Goal: Information Seeking & Learning: Check status

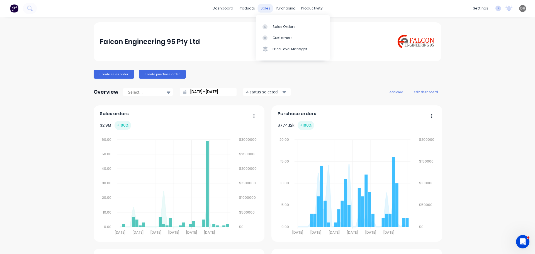
click at [265, 9] on div "sales" at bounding box center [265, 8] width 15 height 8
click at [279, 23] on link "Sales Orders" at bounding box center [293, 26] width 74 height 11
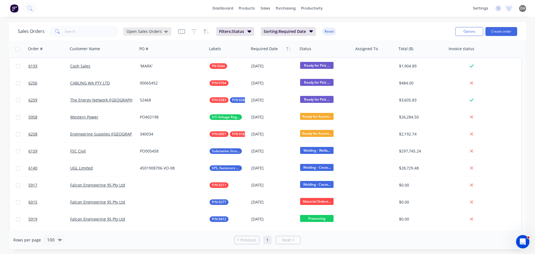
click at [167, 31] on div "Open Sales Orders" at bounding box center [147, 31] width 48 height 8
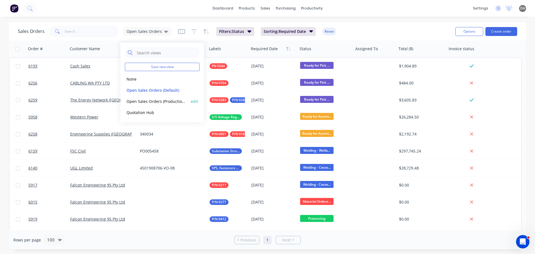
click at [152, 99] on button "Open Sales Orders (Production Meeting)" at bounding box center [157, 101] width 64 height 6
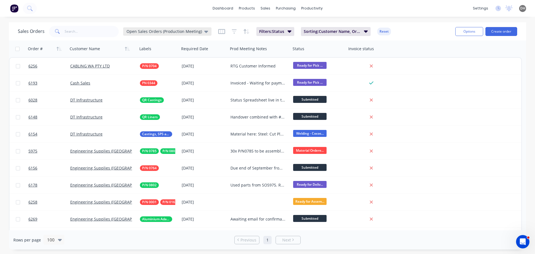
click at [204, 30] on icon at bounding box center [206, 31] width 4 height 6
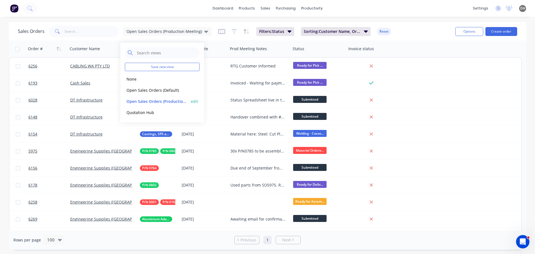
click at [194, 102] on button "edit" at bounding box center [194, 101] width 7 height 6
click at [223, 66] on label "Set as your default view" at bounding box center [245, 66] width 45 height 6
click at [217, 66] on input "Set as your default view" at bounding box center [217, 65] width 4 height 5
checkbox input "true"
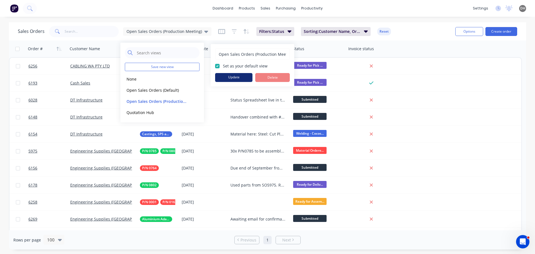
click at [230, 77] on button "Update" at bounding box center [233, 77] width 37 height 9
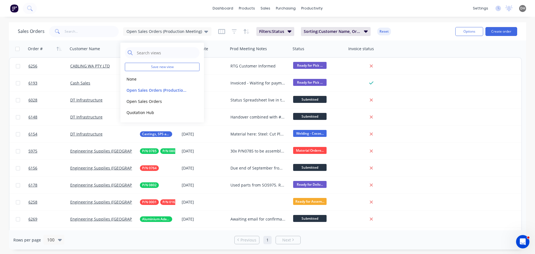
click at [355, 8] on div "dashboard products sales purchasing productivity dashboard products Product Cat…" at bounding box center [267, 8] width 535 height 17
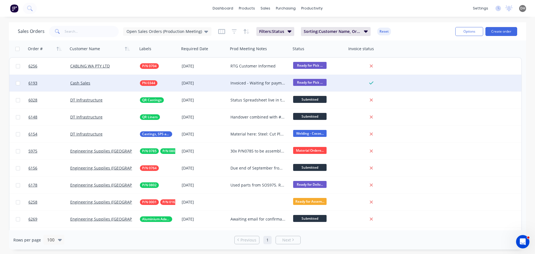
click at [259, 82] on div "Invoiced - Waiting for payment" at bounding box center [257, 83] width 55 height 6
click at [254, 90] on div "Invoiced - Waiting for payment AM Chasing 25/08" at bounding box center [260, 87] width 62 height 25
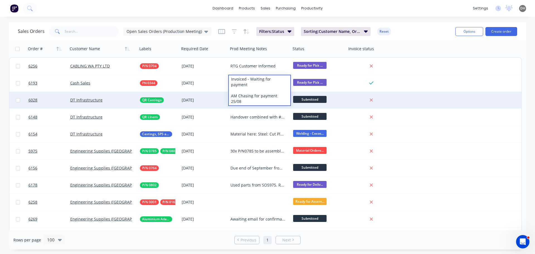
click at [263, 101] on div "Status Spreadsheet live in the production folder QR Castings Tooling Underway E…" at bounding box center [257, 100] width 55 height 6
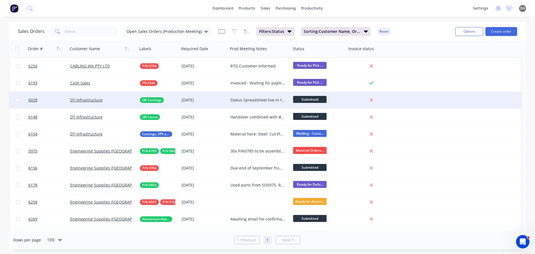
click at [258, 95] on div "Status Spreadsheet live in the production folder QR Castings Tooling Underway E…" at bounding box center [259, 100] width 63 height 17
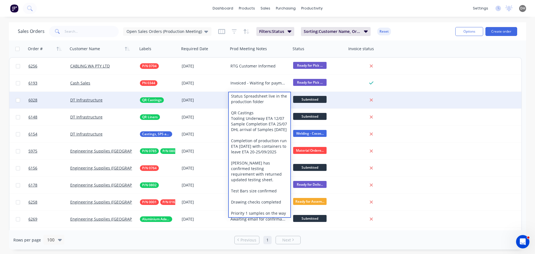
drag, startPoint x: 285, startPoint y: 216, endPoint x: 246, endPoint y: 221, distance: 39.0
click at [246, 217] on div "Status Spreadsheet live in the production folder QR Castings Tooling Underway E…" at bounding box center [260, 154] width 62 height 125
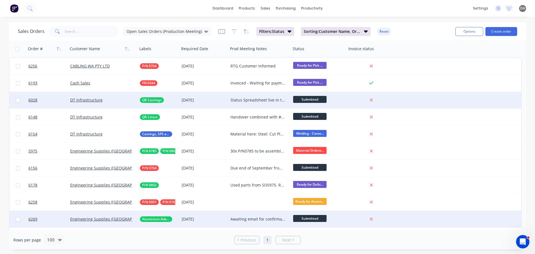
click at [466, 219] on div "6269 Engineering Supplies ([GEOGRAPHIC_DATA]) Pty Ltd Aluminium Adaptor Plates …" at bounding box center [265, 219] width 512 height 17
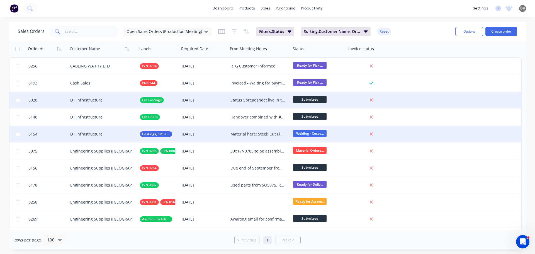
click at [251, 134] on div "Material here: Steel: Cut Plates: here U Bolts: 28/08" at bounding box center [257, 134] width 55 height 6
click at [345, 5] on div "dashboard products sales purchasing productivity dashboard products Product Cat…" at bounding box center [267, 8] width 535 height 17
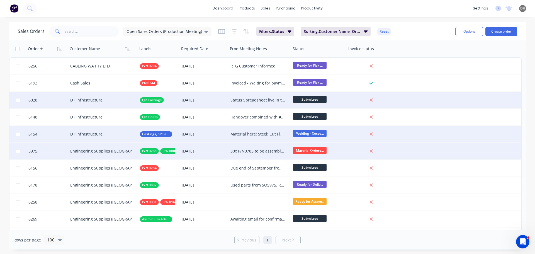
click at [263, 149] on div "30x P/N0785 to be assembled with P/N0802 P/N0802 Ready for assembly Phases ETA …" at bounding box center [257, 151] width 55 height 6
click at [344, 1] on div "dashboard products sales purchasing productivity dashboard products Product Cat…" at bounding box center [267, 8] width 535 height 17
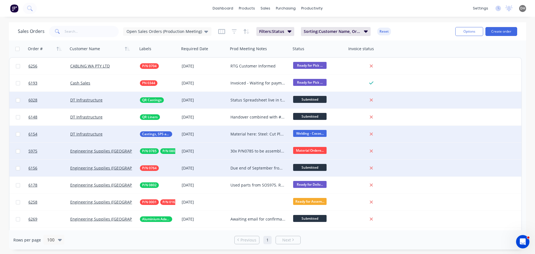
click at [262, 166] on div "Due end of September from MKA" at bounding box center [257, 168] width 55 height 6
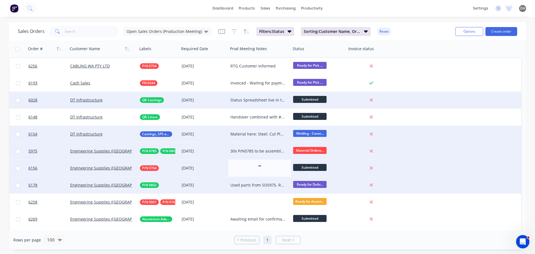
click at [255, 185] on div "Used parts from SO5975. Replacement Copper is being processed" at bounding box center [257, 185] width 55 height 6
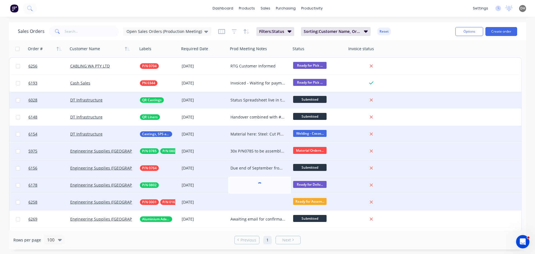
click at [255, 199] on div at bounding box center [259, 202] width 63 height 17
click at [249, 201] on div at bounding box center [259, 202] width 63 height 17
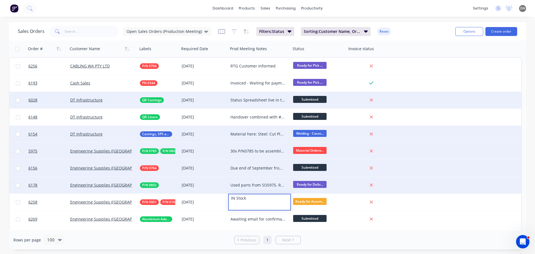
click at [253, 191] on div "Used parts from SO5975. Replacement Copper is being processed" at bounding box center [259, 185] width 63 height 17
click at [254, 184] on div "Used parts from SO5975. Replacement Copper is being processed" at bounding box center [257, 185] width 55 height 6
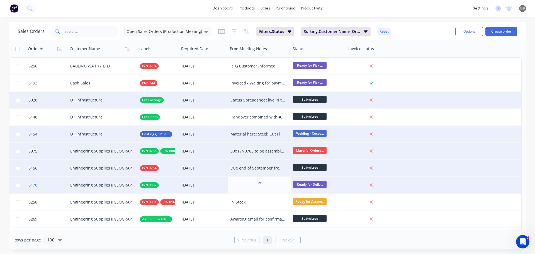
click at [43, 183] on link "6178" at bounding box center [49, 185] width 42 height 17
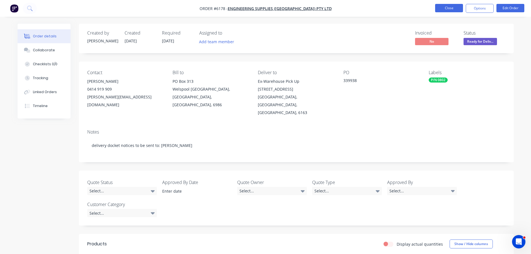
click at [445, 6] on button "Close" at bounding box center [449, 8] width 28 height 8
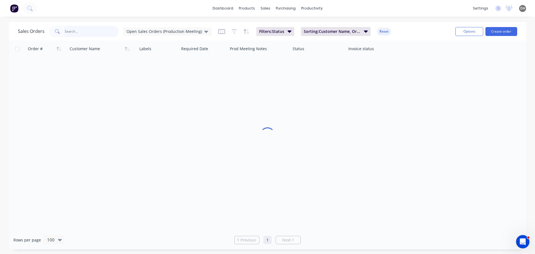
click at [85, 32] on input "text" at bounding box center [92, 31] width 54 height 11
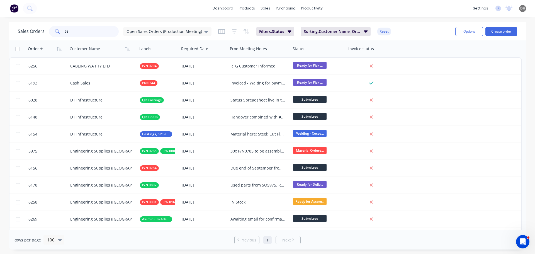
type input "5"
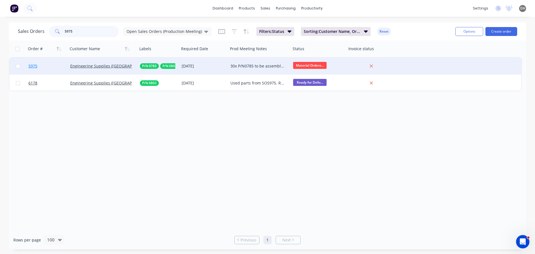
type input "5975"
click at [50, 67] on link "5975" at bounding box center [49, 66] width 42 height 17
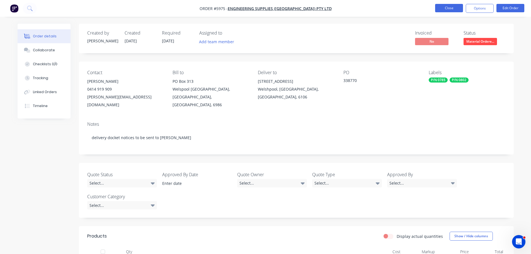
click at [454, 8] on button "Close" at bounding box center [449, 8] width 28 height 8
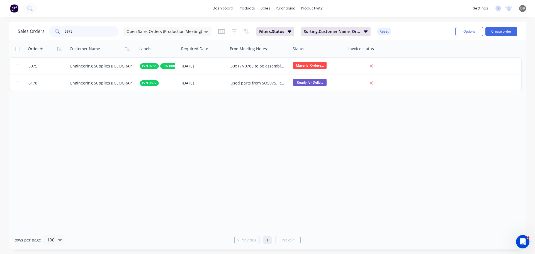
drag, startPoint x: 98, startPoint y: 30, endPoint x: 41, endPoint y: 38, distance: 57.9
click at [41, 38] on div "Sales Orders 5975 Open Sales Orders (Production Meeting) Filters: Status Sortin…" at bounding box center [267, 31] width 517 height 18
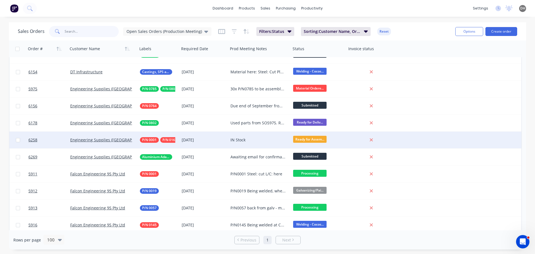
scroll to position [63, 0]
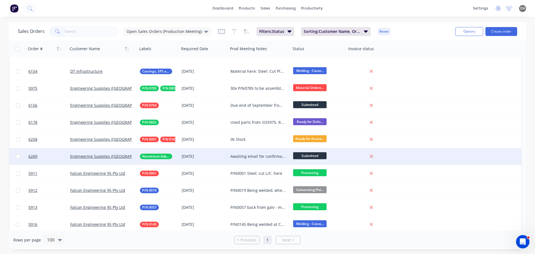
click at [257, 155] on div "Awaiting email for confirmation of drawing, then handover will be completed." at bounding box center [257, 156] width 55 height 6
click at [50, 154] on link "6269" at bounding box center [49, 156] width 42 height 17
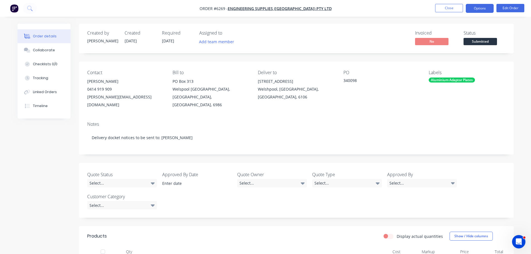
click at [487, 9] on button "Options" at bounding box center [479, 8] width 28 height 9
click at [506, 8] on button "Edit Order" at bounding box center [510, 8] width 28 height 8
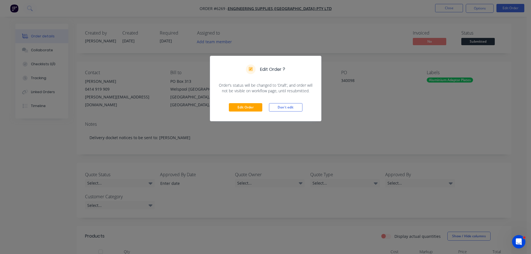
click at [246, 102] on div "Edit Order Don't edit" at bounding box center [265, 107] width 111 height 27
click at [247, 108] on button "Edit Order" at bounding box center [245, 107] width 33 height 8
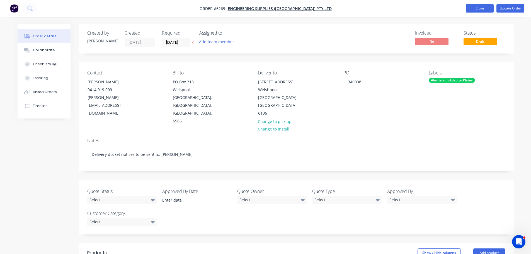
click at [473, 6] on button "Close" at bounding box center [479, 8] width 28 height 8
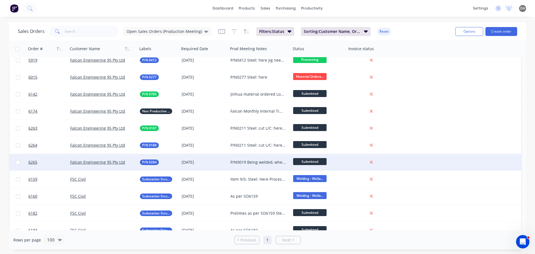
scroll to position [237, 0]
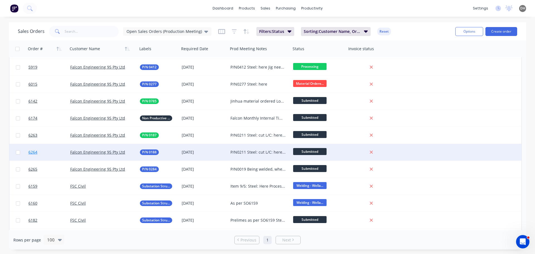
click at [41, 153] on link "6264" at bounding box center [49, 152] width 42 height 17
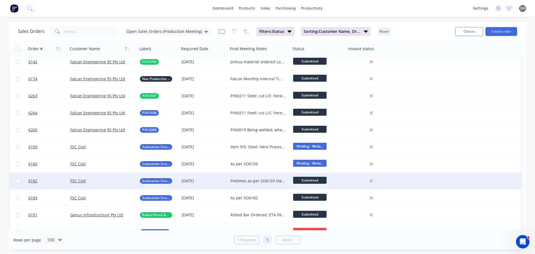
scroll to position [299, 0]
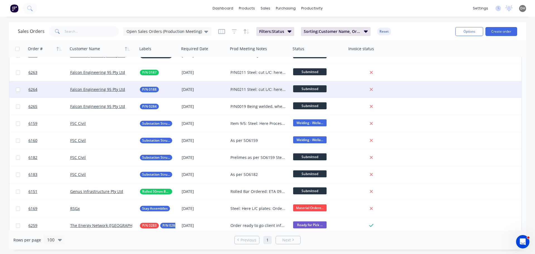
click at [259, 87] on div "P/N0211 Steel: cut L/C: here Ready for welding, parts at Cocos" at bounding box center [257, 90] width 55 height 6
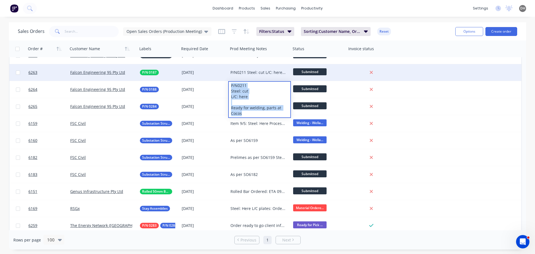
drag, startPoint x: 243, startPoint y: 114, endPoint x: 226, endPoint y: 81, distance: 38.0
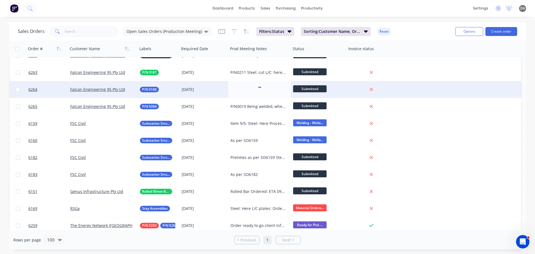
click at [311, 87] on span "Submitted" at bounding box center [309, 88] width 33 height 7
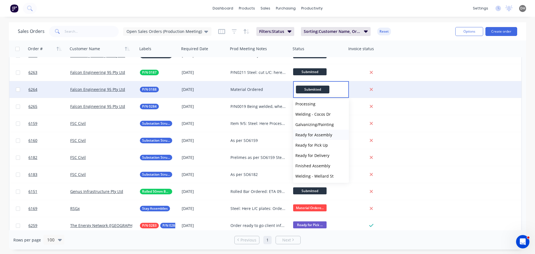
scroll to position [0, 0]
click at [316, 116] on span "Material Ordered" at bounding box center [311, 116] width 33 height 5
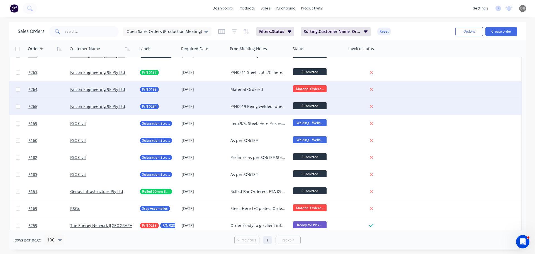
click at [258, 107] on div "P/N0019 Being welded, when time permits" at bounding box center [257, 107] width 55 height 6
drag, startPoint x: 250, startPoint y: 112, endPoint x: 226, endPoint y: 101, distance: 26.3
click at [226, 101] on div "6265 Falcon Engineering 95 Pty Ltd P/N 0284 [DATE] P/N0019 Being welded, when t…" at bounding box center [265, 106] width 512 height 17
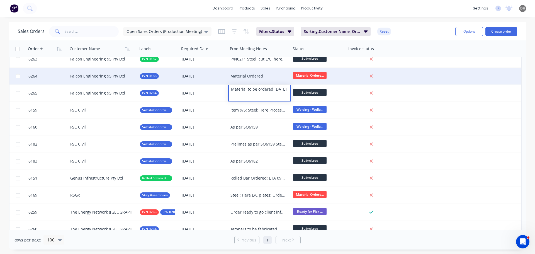
scroll to position [320, 0]
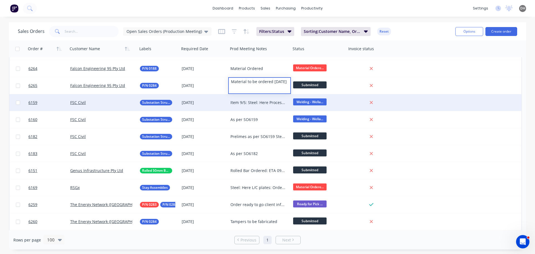
click at [269, 102] on div "Item 9/5: Steel: Here Processed Steel: 06/08 Plates: 08/08 Remaining Items (130…" at bounding box center [257, 103] width 55 height 6
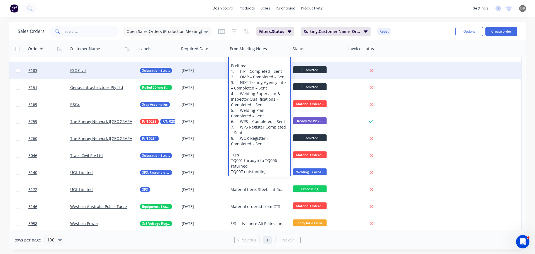
scroll to position [411, 0]
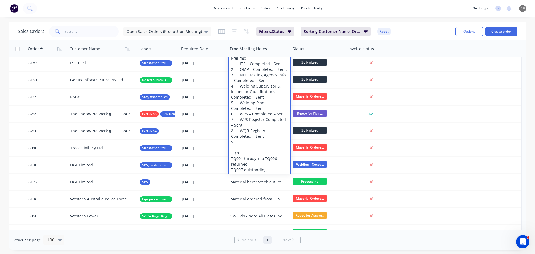
click at [247, 141] on div "Item 9/5: Steel: Here Processed Steel: 06/08 Plates: 08/08 Remaining Items (130…" at bounding box center [260, 88] width 62 height 169
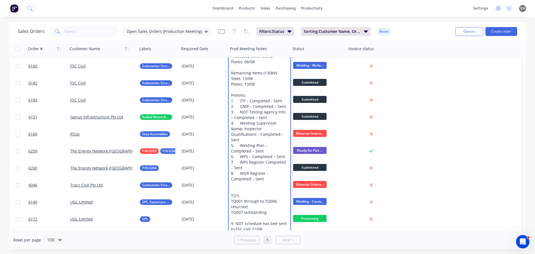
scroll to position [348, 0]
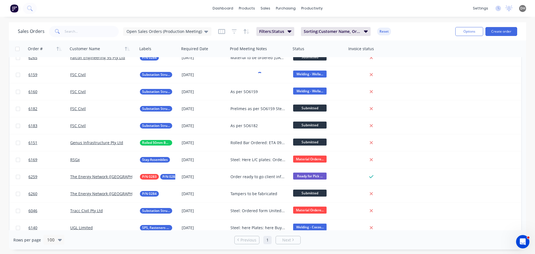
click at [399, 5] on div "dashboard products sales purchasing productivity dashboard products Product Cat…" at bounding box center [267, 8] width 535 height 17
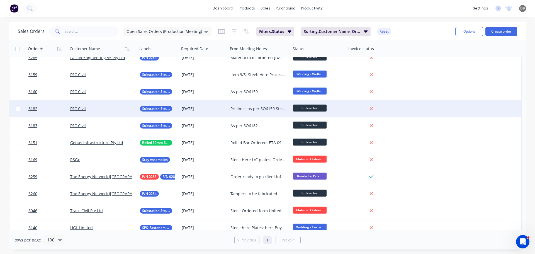
click at [260, 108] on div "Prelimes as per SO6159 Steel for item 77 ordered" at bounding box center [257, 109] width 55 height 6
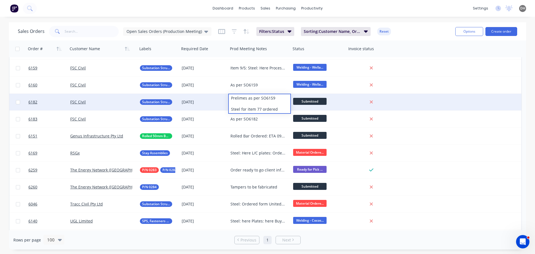
scroll to position [362, 0]
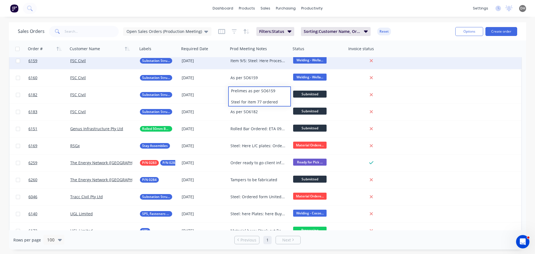
click at [251, 64] on div "Item 9/5: Steel: Here Processed Steel: 06/08 Plates: 08/08 Remaining Items (130…" at bounding box center [259, 60] width 63 height 17
click at [251, 63] on div "Item 9/5: Steel: Here Processed Steel: 06/08 Plates: 08/08 Remaining Items (130…" at bounding box center [257, 61] width 55 height 6
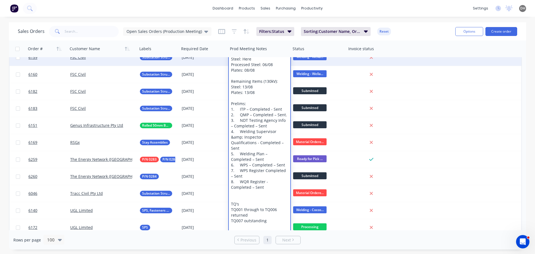
scroll to position [369, 0]
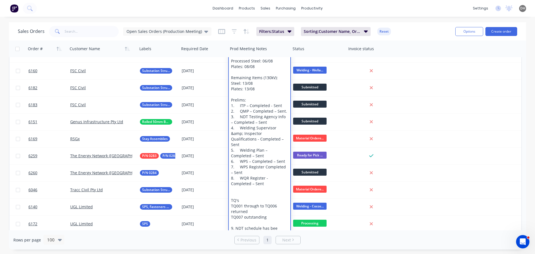
click at [356, 4] on div "dashboard products sales purchasing productivity dashboard products Product Cat…" at bounding box center [267, 8] width 535 height 17
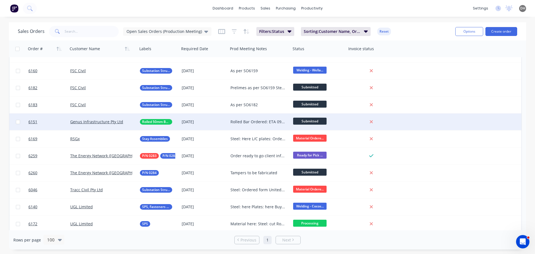
click at [253, 121] on div "Rolled Bar Ordered: ETA 09/09" at bounding box center [257, 122] width 55 height 6
click at [312, 122] on span "Submitted" at bounding box center [309, 121] width 33 height 7
click at [310, 122] on span "Submitted" at bounding box center [309, 121] width 33 height 7
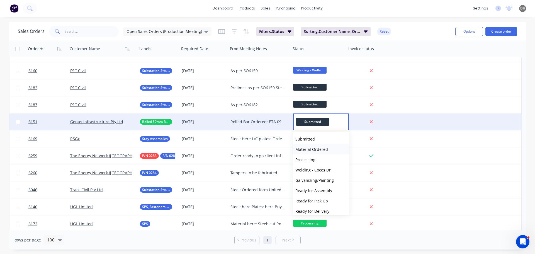
click at [310, 148] on span "Material Ordered" at bounding box center [311, 148] width 33 height 5
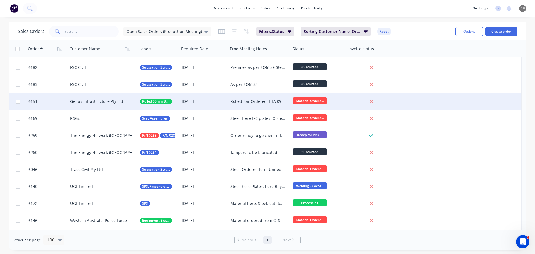
scroll to position [390, 0]
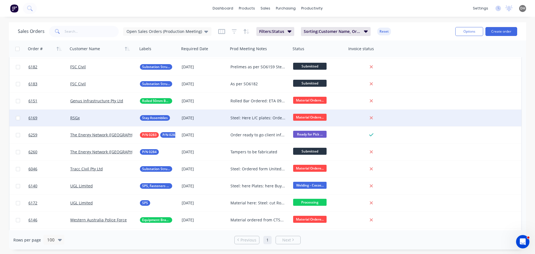
click at [256, 116] on div "Steel: Here L/C plates: Ordered ETA 29/08" at bounding box center [257, 118] width 55 height 6
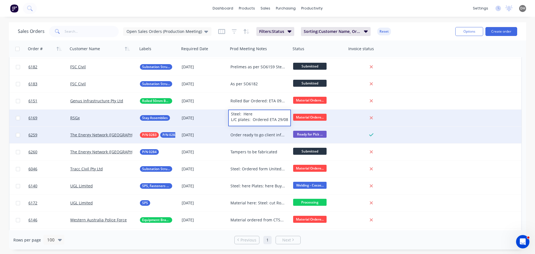
click at [259, 133] on div "Order ready to go client informed Payment received" at bounding box center [257, 135] width 55 height 6
click at [258, 133] on div "Order ready to go client informed Payment received" at bounding box center [257, 135] width 55 height 6
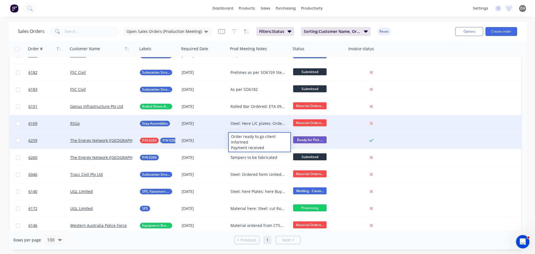
scroll to position [383, 0]
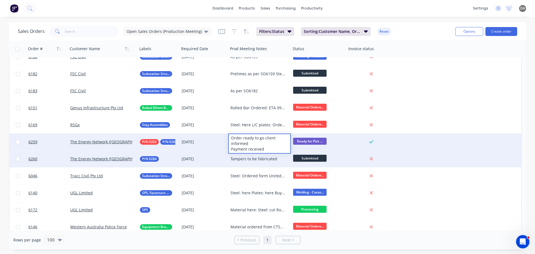
click at [255, 157] on div "Tampers to be fabricated" at bounding box center [257, 159] width 55 height 6
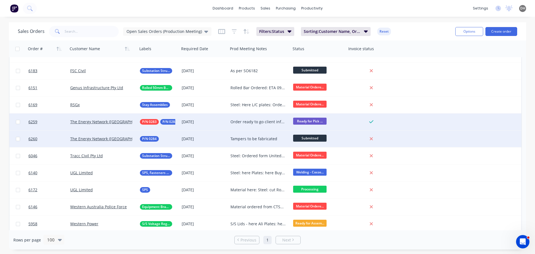
scroll to position [411, 0]
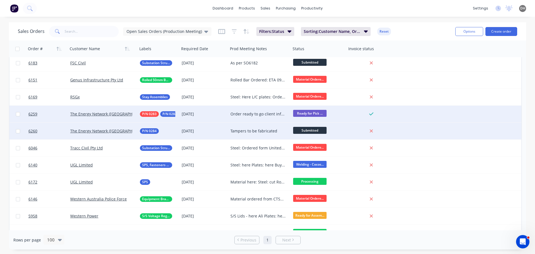
click at [255, 132] on div "Tampers to be fabricated" at bounding box center [257, 131] width 55 height 6
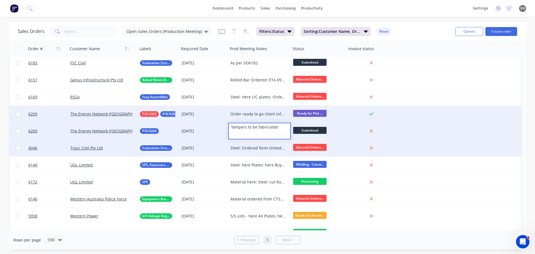
click at [258, 148] on div "Steel: Ordered form United Steel ETA 26/08" at bounding box center [257, 148] width 55 height 6
click at [257, 148] on div "Steel: Ordered form United Steel ETA 26/08" at bounding box center [257, 148] width 55 height 6
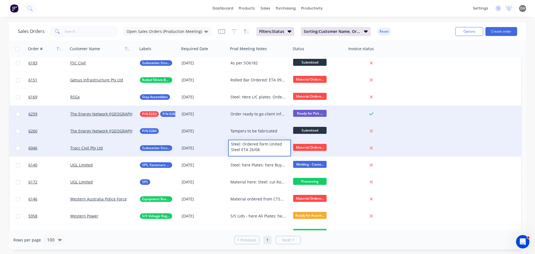
click at [256, 135] on div "Tampers to be fabricated" at bounding box center [259, 131] width 63 height 17
click at [269, 130] on div "Tampers to be fabricated" at bounding box center [257, 131] width 55 height 6
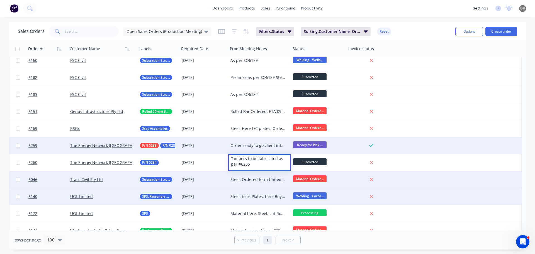
scroll to position [383, 0]
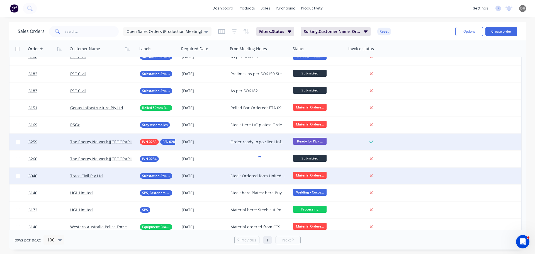
click at [263, 179] on div "Steel: Ordered form United Steel ETA 26/08" at bounding box center [259, 175] width 63 height 17
click at [263, 177] on div "Steel: Ordered form United Steel ETA 26/08" at bounding box center [257, 176] width 55 height 6
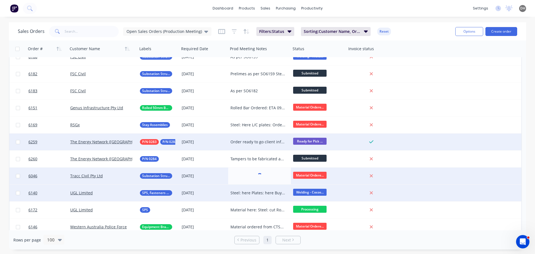
click at [260, 192] on div "Steel: here Plates: here Buy in: here Lindapters: here Welding last items [DATE…" at bounding box center [257, 193] width 55 height 6
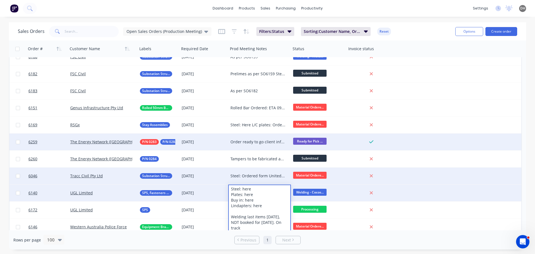
click at [271, 175] on div "Steel: Ordered form United Steel ETA 26/08" at bounding box center [257, 176] width 55 height 6
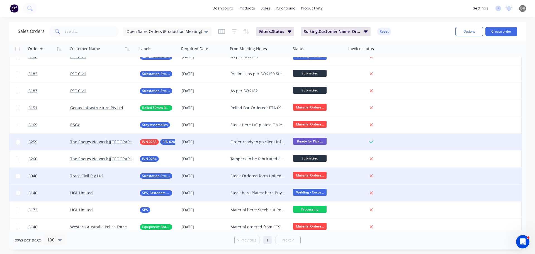
click at [271, 175] on div "Steel: Ordered form United Steel ETA 26/08" at bounding box center [257, 176] width 55 height 6
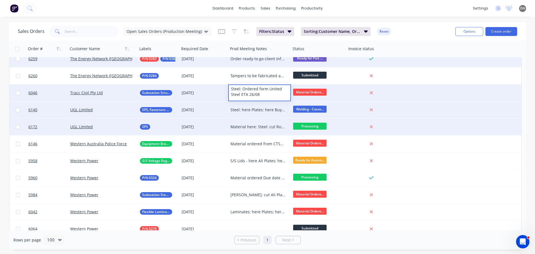
scroll to position [467, 0]
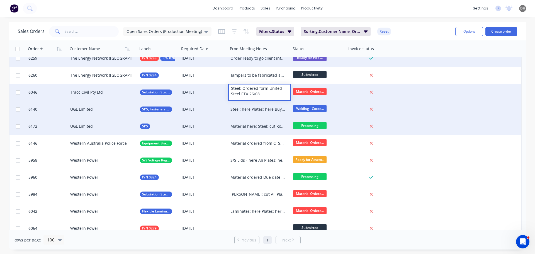
click at [263, 126] on div "Material here: Steel: cut Round Bar: here" at bounding box center [257, 126] width 55 height 6
click at [257, 110] on div "Steel: here Plates: here Buy in: here Lindapters: here Welding last items [DATE…" at bounding box center [257, 109] width 55 height 6
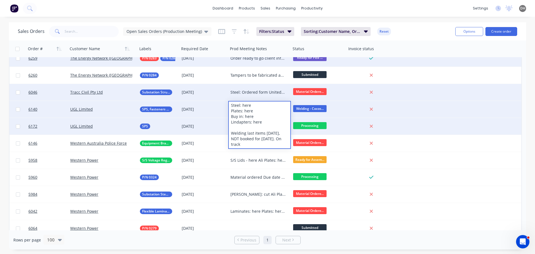
click at [306, 107] on span "Welding - Cocos..." at bounding box center [309, 108] width 33 height 7
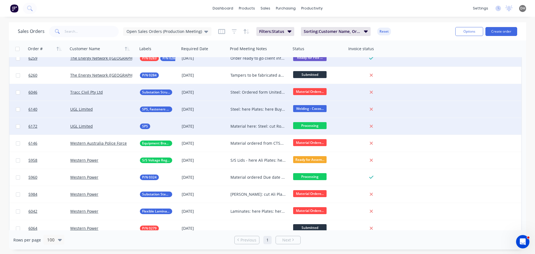
click at [306, 107] on span "Welding - Cocos..." at bounding box center [309, 108] width 33 height 7
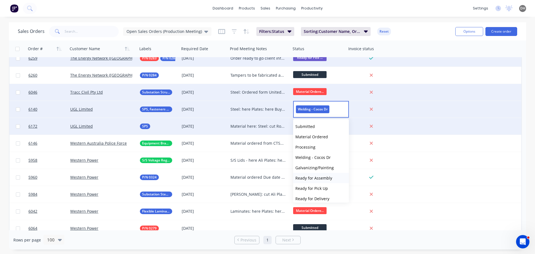
click at [315, 176] on span "Ready for Assembly" at bounding box center [313, 177] width 37 height 5
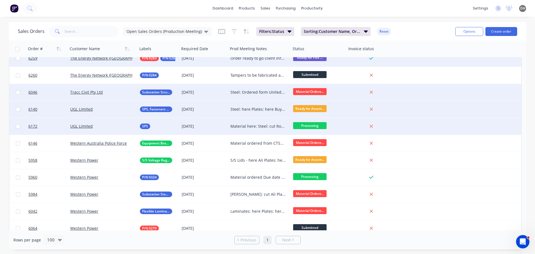
click at [262, 108] on div "Steel: here Plates: here Buy in: here Lindapters: here Welding last items [DATE…" at bounding box center [257, 109] width 55 height 6
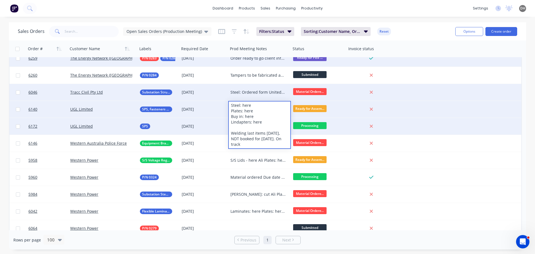
drag, startPoint x: 288, startPoint y: 140, endPoint x: 230, endPoint y: 134, distance: 58.2
click at [230, 134] on div "Steel: here Plates: here Buy in: here Lindapters: here Welding last items [DATE…" at bounding box center [260, 124] width 62 height 47
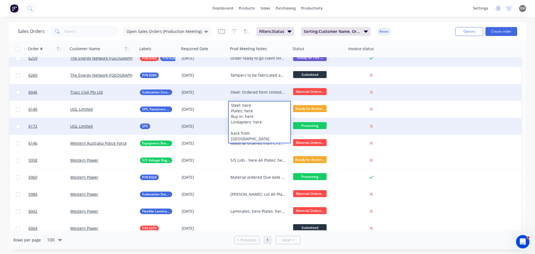
click at [392, 6] on div "dashboard products sales purchasing productivity dashboard products Product Cat…" at bounding box center [267, 8] width 535 height 17
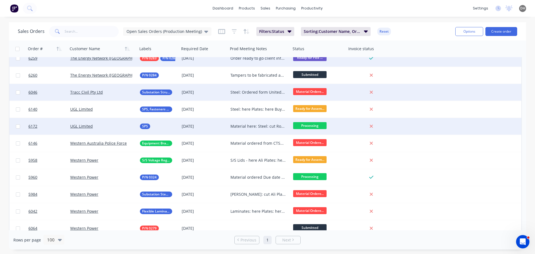
click at [253, 126] on div "Material here: Steel: cut Round Bar: here" at bounding box center [257, 126] width 55 height 6
click at [307, 125] on span "Processing" at bounding box center [309, 125] width 33 height 7
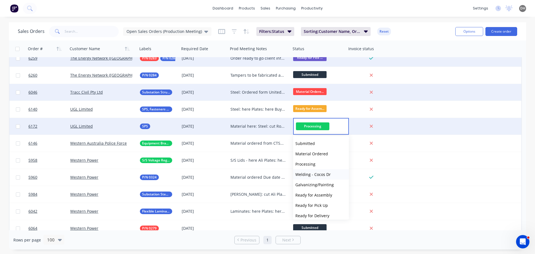
click at [314, 174] on span "Welding - Cocos Dr" at bounding box center [312, 174] width 35 height 5
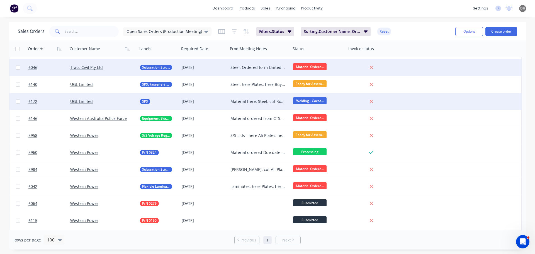
scroll to position [501, 0]
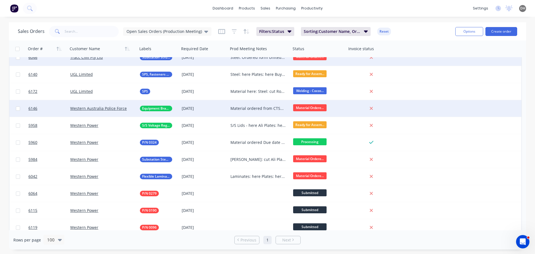
click at [254, 109] on div "Material ordered from CTSM Formed Plates & Coating: [DATE]" at bounding box center [257, 109] width 55 height 6
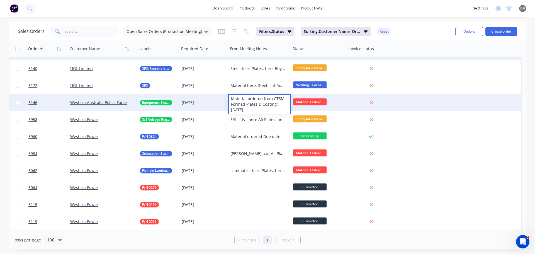
scroll to position [508, 0]
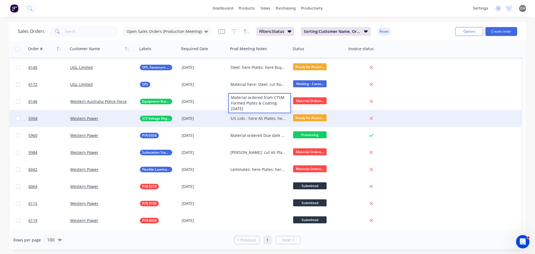
click at [259, 119] on div "S/S Lids - here Ali Plates: here Polycarb here Polycarb Tube: here Fasteners: h…" at bounding box center [257, 119] width 55 height 6
click at [259, 118] on div "S/S Lids - here Ali Plates: here Polycarb here Polycarb Tube: here Fasteners: h…" at bounding box center [257, 119] width 55 height 6
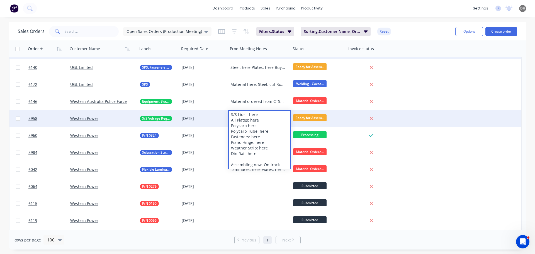
click at [358, 9] on div "dashboard products sales purchasing productivity dashboard products Product Cat…" at bounding box center [267, 8] width 535 height 17
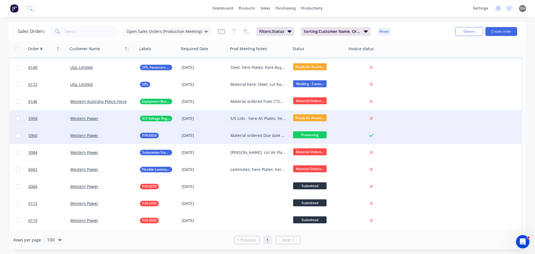
click at [256, 134] on div "Material ordered Due date updated to 30/09 Steel: cut Plates: here Fasteners: h…" at bounding box center [257, 136] width 55 height 6
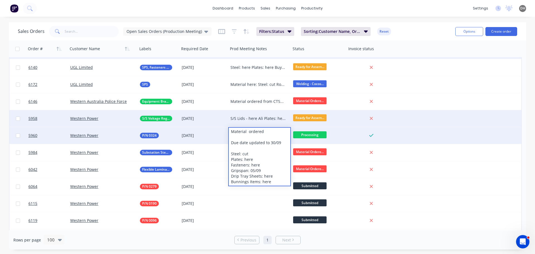
click at [343, 10] on div "dashboard products sales purchasing productivity dashboard products Product Cat…" at bounding box center [267, 8] width 535 height 17
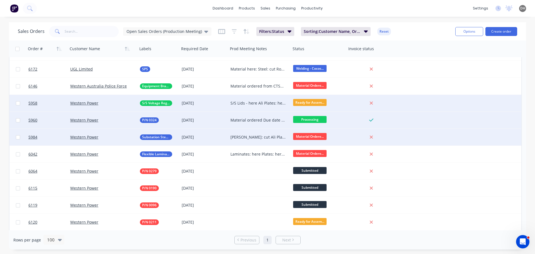
scroll to position [522, 0]
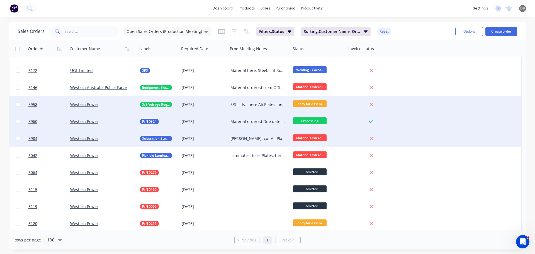
click at [256, 138] on div "[PERSON_NAME]: cut Ali Plates: here and prepped Ali Laminates: Here Copper Plat…" at bounding box center [257, 139] width 55 height 6
click at [315, 135] on span "Material Ordere..." at bounding box center [309, 137] width 33 height 7
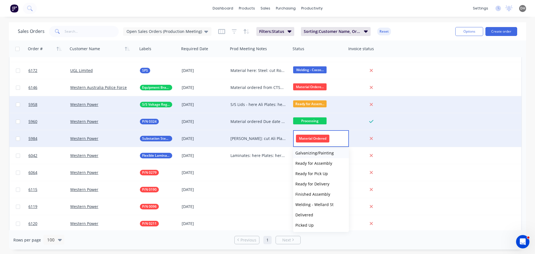
scroll to position [45, 0]
click at [326, 206] on span "Welding - Wellard St" at bounding box center [314, 203] width 38 height 5
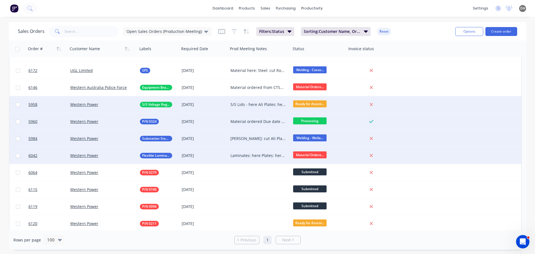
click at [311, 155] on span "Material Ordere..." at bounding box center [309, 154] width 33 height 7
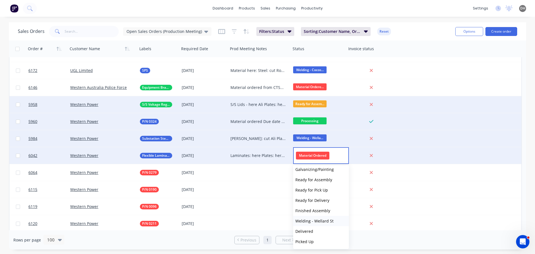
click at [318, 219] on span "Welding - Wellard St" at bounding box center [314, 220] width 38 height 5
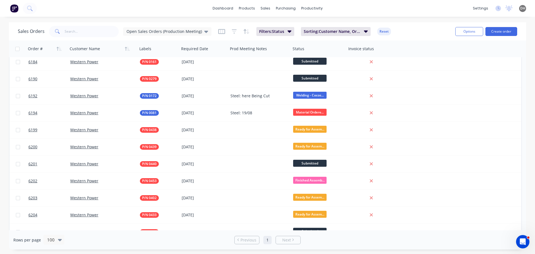
scroll to position [738, 0]
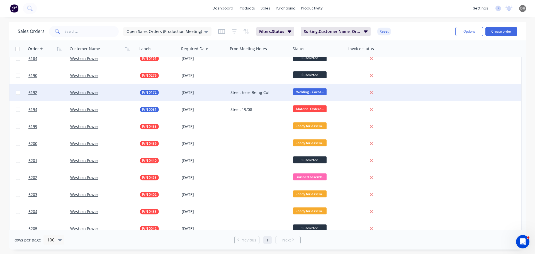
click at [247, 91] on div "Steel: here Being Cut" at bounding box center [257, 93] width 55 height 6
drag, startPoint x: 257, startPoint y: 100, endPoint x: 242, endPoint y: 100, distance: 14.5
click at [242, 100] on div "Steel: here Being Cut" at bounding box center [260, 94] width 62 height 19
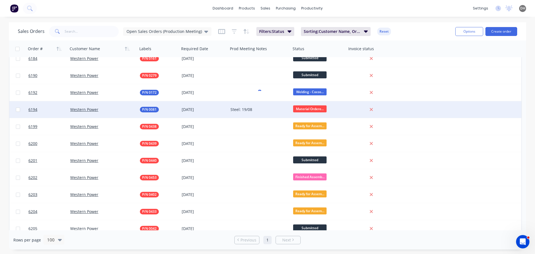
click at [258, 109] on div "Steel: 19/08" at bounding box center [257, 110] width 55 height 6
click at [313, 109] on span "Material Ordere..." at bounding box center [309, 108] width 33 height 7
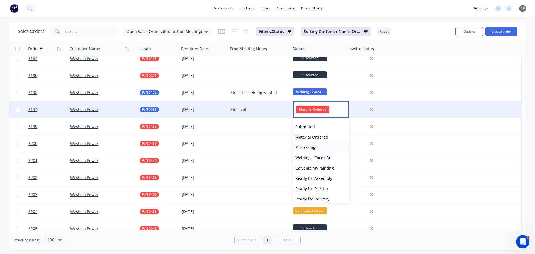
click at [305, 145] on span "Processing" at bounding box center [305, 147] width 20 height 5
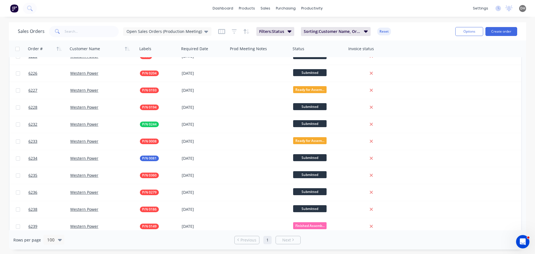
scroll to position [1184, 0]
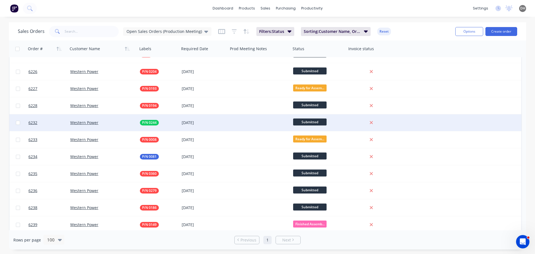
click at [249, 122] on div at bounding box center [259, 122] width 63 height 17
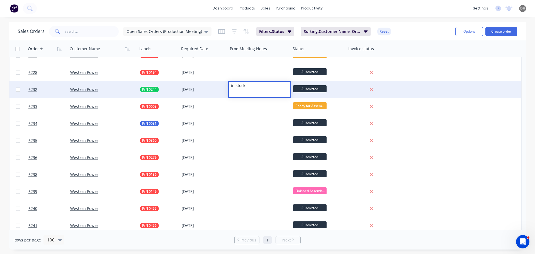
scroll to position [1218, 0]
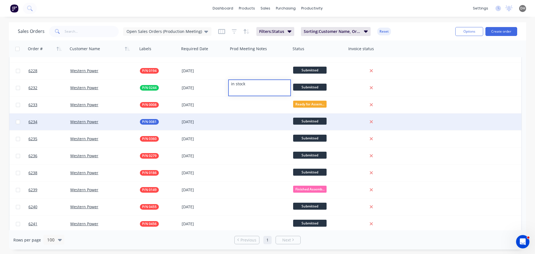
click at [250, 119] on div at bounding box center [259, 121] width 63 height 17
click at [246, 119] on div at bounding box center [259, 121] width 63 height 17
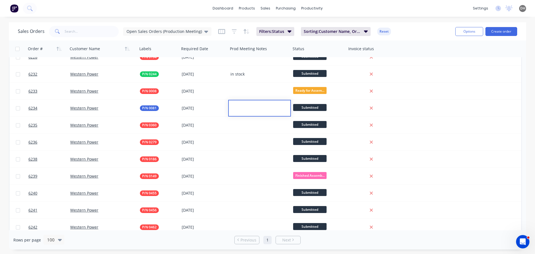
scroll to position [1217, 0]
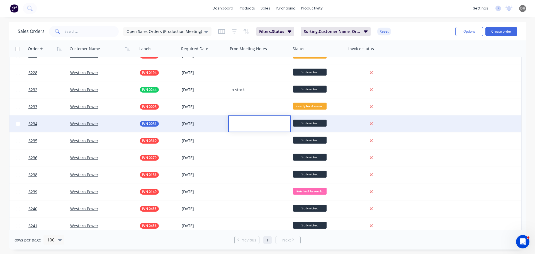
click at [246, 121] on div at bounding box center [260, 120] width 62 height 8
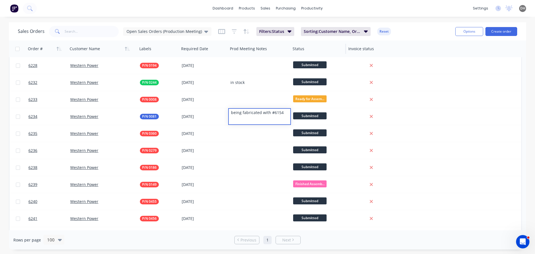
scroll to position [1223, 0]
click at [354, 3] on div "dashboard products sales purchasing productivity dashboard products Product Cat…" at bounding box center [267, 8] width 535 height 17
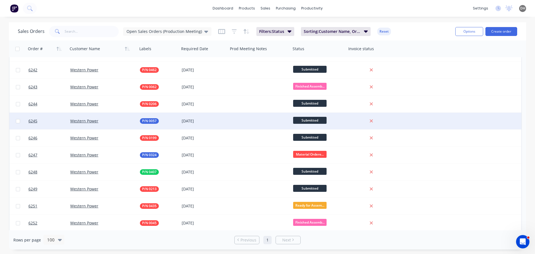
scroll to position [1391, 0]
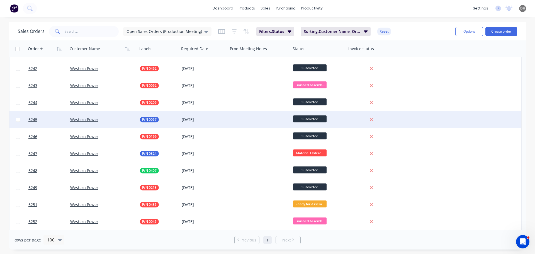
click at [254, 118] on div at bounding box center [259, 119] width 63 height 17
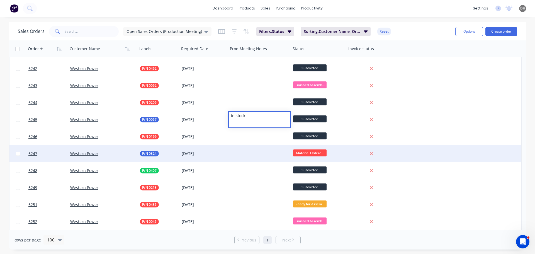
click at [258, 152] on div at bounding box center [259, 153] width 63 height 17
click at [249, 153] on div at bounding box center [259, 153] width 63 height 17
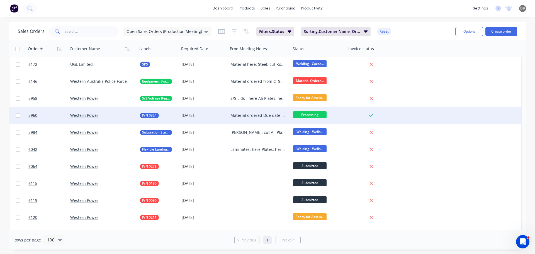
scroll to position [527, 0]
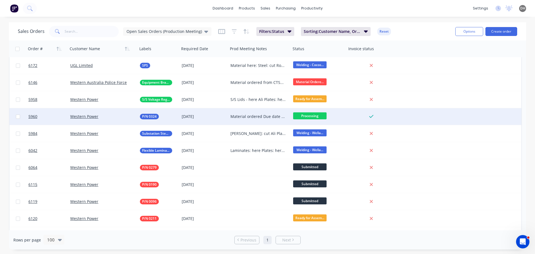
click at [263, 115] on div "Material ordered Due date updated to 30/09 Steel: cut Plates: here Fasteners: h…" at bounding box center [257, 117] width 55 height 6
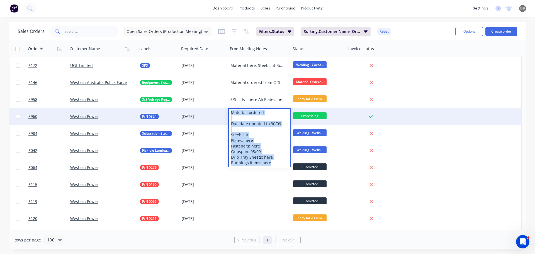
drag, startPoint x: 270, startPoint y: 161, endPoint x: 224, endPoint y: 110, distance: 68.6
click at [224, 110] on div "5960 Western Power P/N 0324 [DATE] Material ordered Due date updated to 30/09 S…" at bounding box center [265, 116] width 512 height 17
copy div "Material ordered Due date updated to 30/09 Steel: cut Plates: here Fasteners: h…"
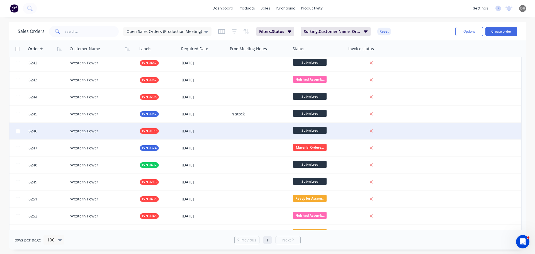
scroll to position [1398, 0]
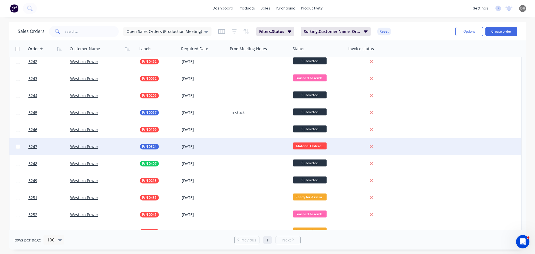
click at [249, 148] on div at bounding box center [259, 146] width 63 height 17
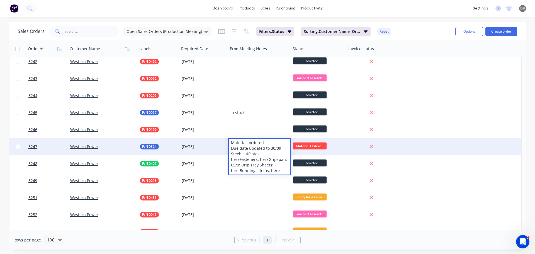
click at [264, 141] on div "Material ordered Due date updated to 30/09 Steel: cutPlates: hereFasteners: her…" at bounding box center [260, 157] width 62 height 36
drag, startPoint x: 265, startPoint y: 142, endPoint x: 249, endPoint y: 143, distance: 16.7
click at [249, 143] on div "Material ordered Due date updated to 30/09 Steel: cutPlates: hereFasteners: her…" at bounding box center [260, 157] width 62 height 36
click at [253, 158] on div "Material status Steel: cut Plates: hereFasteners: hereGripspan: 05/09Drip Tray …" at bounding box center [260, 159] width 62 height 41
click at [260, 165] on div "Material status Steel: cut Plates: here Fasteners: hereGripspan: 05/09Drip Tray…" at bounding box center [260, 159] width 62 height 41
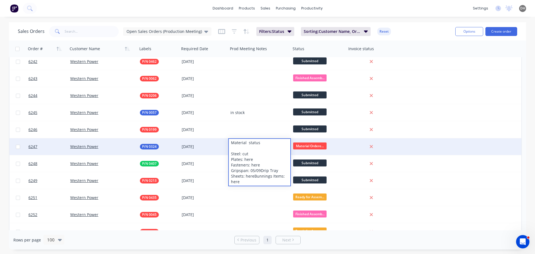
click at [260, 171] on div "Material status Steel: cut Plates: here Fasteners: here G ripspan: 05/09Drip Tr…" at bounding box center [260, 162] width 62 height 47
click at [271, 176] on div "Material status Steel: cut Plates: here Fasteners: here G ripspan: 05/09 Drip T…" at bounding box center [260, 162] width 62 height 47
click at [272, 180] on div "Material status Steel: cut Plates: here Fasteners: here G ripspan: 05/09 Drip T…" at bounding box center [260, 162] width 62 height 47
click at [274, 175] on div "Material status Steel: cut Plates: here Fasteners: here G ripspan: 05/09 Drip T…" at bounding box center [260, 162] width 62 height 47
click at [266, 168] on div "Material status Steel: cut Plates: here Fasteners: here G ripspan: 05/09 Drip T…" at bounding box center [260, 162] width 62 height 47
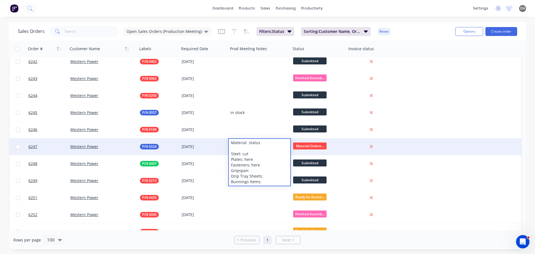
click at [266, 164] on div "Material status Steel: cut Plates: here Fasteners: here G ripspan: Drip Tray Sh…" at bounding box center [260, 162] width 62 height 47
click at [272, 175] on div "Material status Steel: cut Plates: here Fasteners: G ripspan: Drip Tray Sheets:…" at bounding box center [260, 162] width 62 height 47
click at [273, 175] on div "Material status Steel: cut Plates: here Fasteners: here G ripspan: 05/09 Drip T…" at bounding box center [260, 162] width 62 height 47
click at [257, 160] on div "Material status Steel: cut Plates: here Fasteners: G ripspan: 05/09 Drip Tray S…" at bounding box center [260, 162] width 62 height 47
click at [251, 153] on div "Material status Steel: cut Plates: Fasteners: G ripspan: 05/09 Drip Tray Sheets…" at bounding box center [260, 162] width 62 height 47
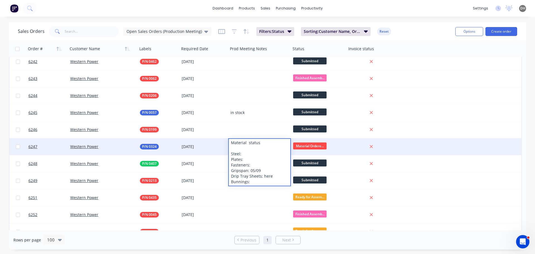
click at [265, 142] on div "Material status Steel: Plates: Fasteners: G ripspan: 05/09 Drip Tray Sheets: he…" at bounding box center [260, 162] width 62 height 47
click at [261, 147] on div "Material to be ordered status update Steel: Plates: Fasteners: G ripspan: 05/09…" at bounding box center [260, 165] width 62 height 52
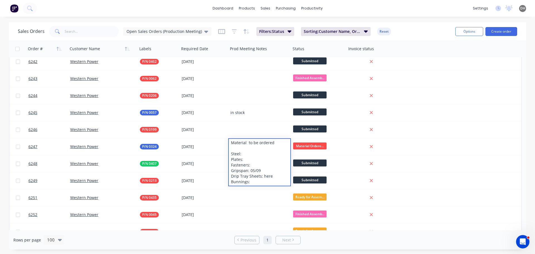
click at [381, 11] on div "dashboard products sales purchasing productivity dashboard products Product Cat…" at bounding box center [267, 8] width 535 height 17
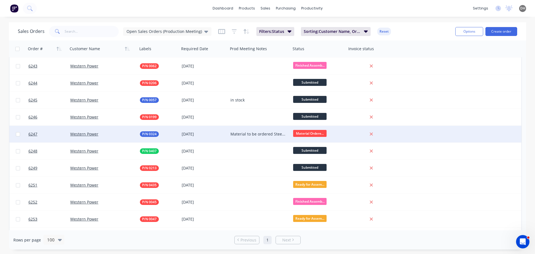
scroll to position [1411, 0]
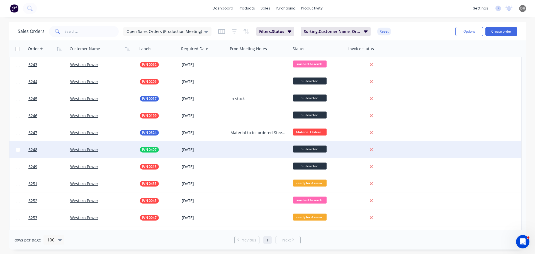
click at [253, 148] on div at bounding box center [259, 149] width 63 height 17
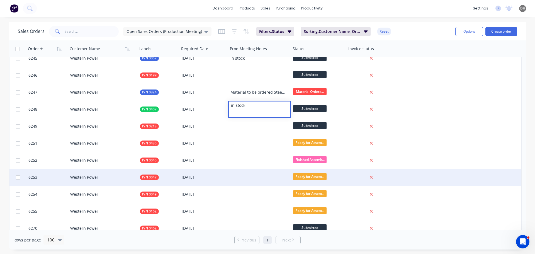
scroll to position [1458, 0]
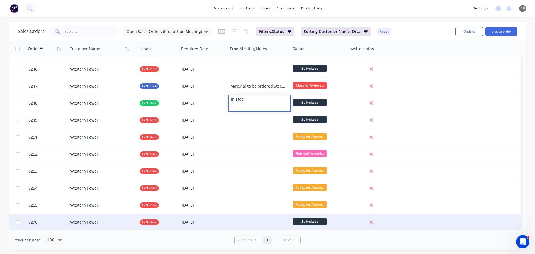
click at [252, 221] on div at bounding box center [259, 222] width 63 height 17
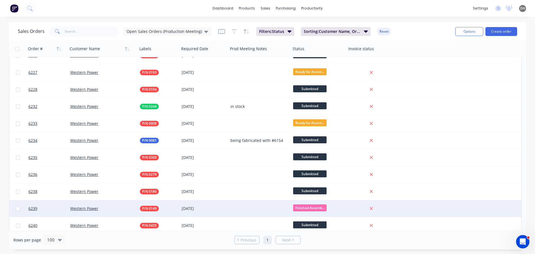
scroll to position [1193, 0]
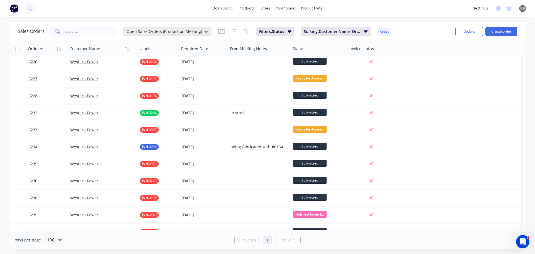
click at [204, 30] on icon at bounding box center [206, 31] width 4 height 6
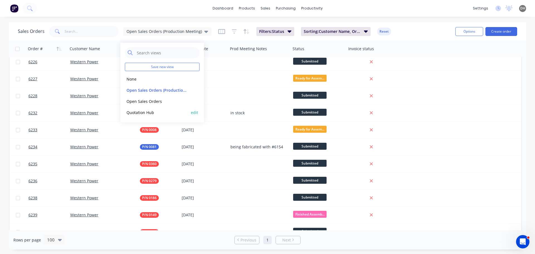
click at [139, 113] on button "Quotation Hub" at bounding box center [157, 112] width 64 height 6
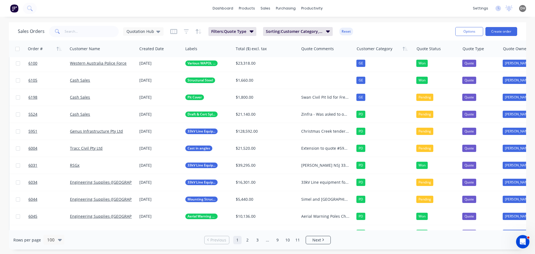
scroll to position [0, 0]
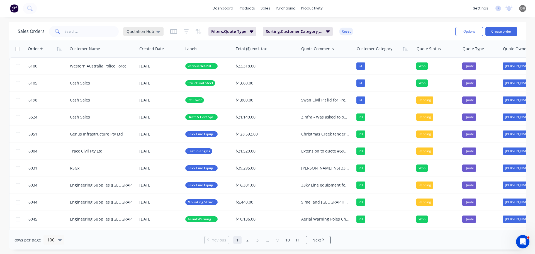
click at [154, 29] on div "Quotation Hub" at bounding box center [143, 31] width 34 height 5
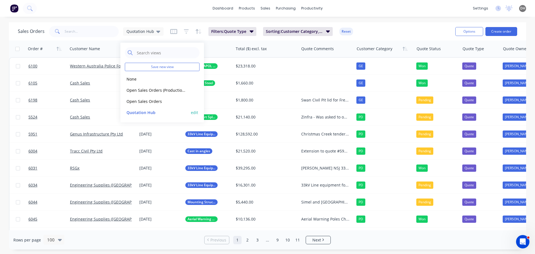
click at [193, 113] on button "edit" at bounding box center [194, 112] width 7 height 6
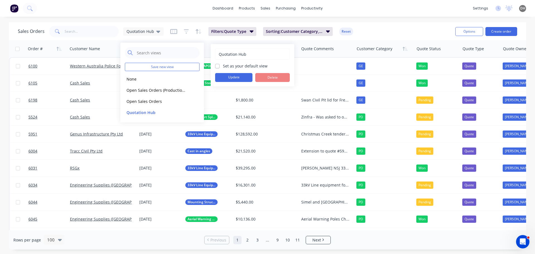
click at [223, 66] on label "Set as your default view" at bounding box center [245, 66] width 45 height 6
click at [219, 66] on input "Set as your default view" at bounding box center [217, 65] width 4 height 5
checkbox input "true"
click at [225, 78] on button "Update" at bounding box center [233, 77] width 37 height 9
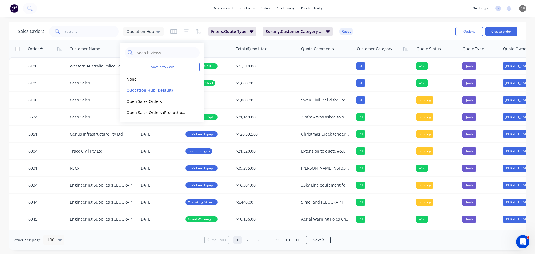
click at [402, 15] on div "dashboard products sales purchasing productivity dashboard products Product Cat…" at bounding box center [267, 8] width 535 height 17
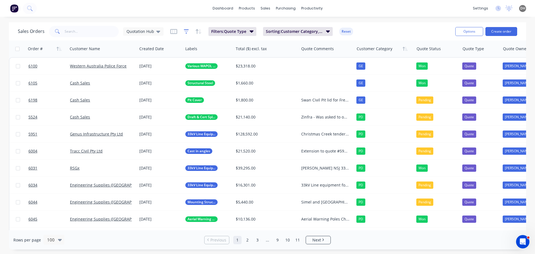
click at [184, 30] on icon "button" at bounding box center [186, 31] width 5 height 4
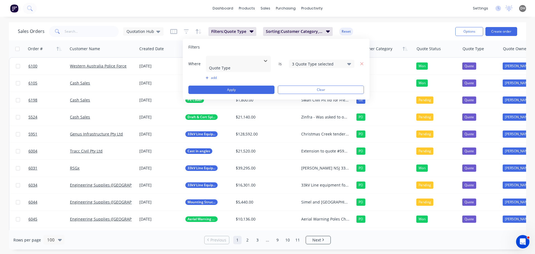
click at [213, 75] on button "add" at bounding box center [238, 77] width 65 height 4
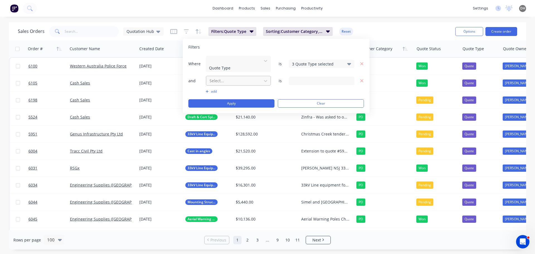
click at [215, 77] on div at bounding box center [234, 80] width 50 height 7
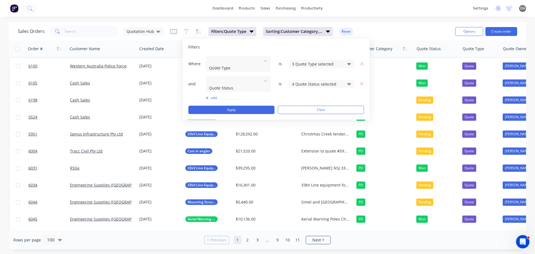
click at [308, 81] on div "4 Quote Status selected" at bounding box center [317, 84] width 50 height 6
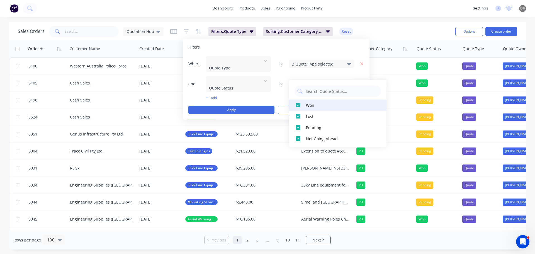
click at [296, 106] on div at bounding box center [297, 104] width 11 height 11
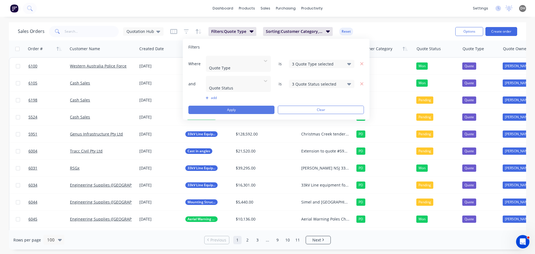
click at [261, 106] on button "Apply" at bounding box center [231, 110] width 86 height 8
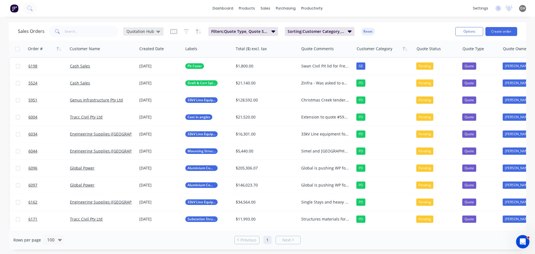
click at [159, 32] on icon at bounding box center [158, 31] width 4 height 6
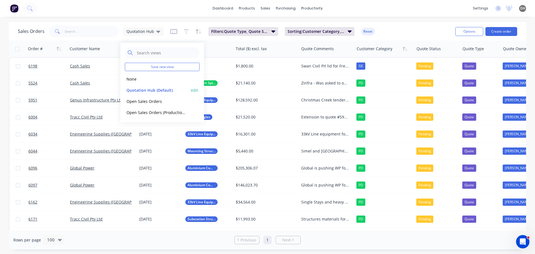
click at [196, 91] on button "edit" at bounding box center [194, 90] width 7 height 6
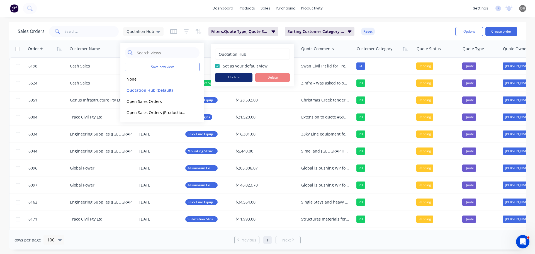
click at [222, 77] on button "Update" at bounding box center [233, 77] width 37 height 9
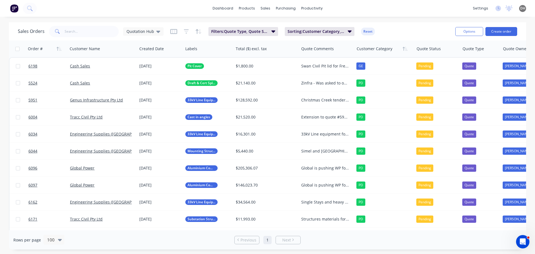
click at [391, 28] on div "Sales Orders Quotation Hub Filters: Quote Type, Quote Status Sorting: Customer …" at bounding box center [234, 32] width 433 height 14
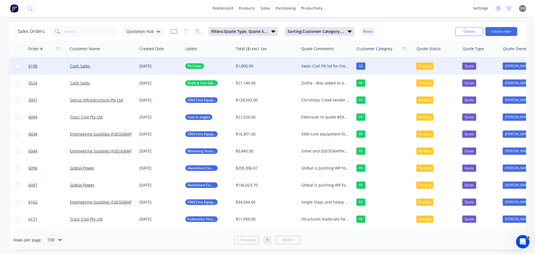
click at [327, 67] on div "Swan Civil Pit lid for Freo Prison - Awaiting structural Engineer sign off" at bounding box center [325, 66] width 48 height 6
click at [407, 29] on div "Sales Orders Quotation Hub Filters: Quote Type, Quote Status Sorting: Customer …" at bounding box center [234, 32] width 433 height 14
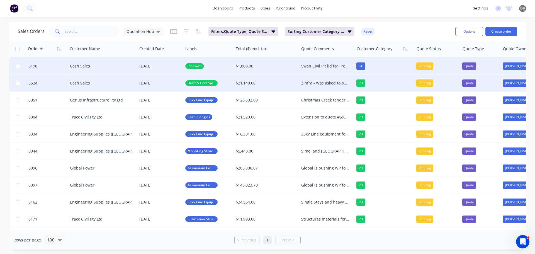
click at [317, 83] on div "Zinfra - Was asked to offer best pricing, start is drafting and cert for cable …" at bounding box center [325, 83] width 48 height 6
click at [398, 34] on div "Sales Orders Quotation Hub Filters: Quote Type, Quote Status Sorting: Customer …" at bounding box center [234, 32] width 433 height 14
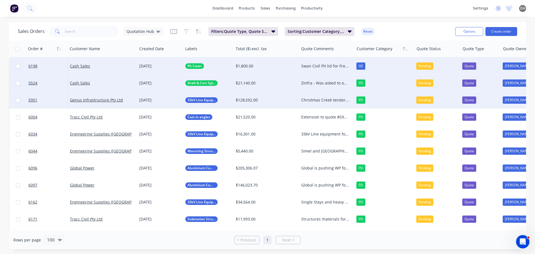
click at [319, 99] on div "Christmas Creek tendered items. Feedback received that the pricing was competit…" at bounding box center [325, 100] width 48 height 6
click at [394, 31] on div "Sales Orders Quotation Hub Filters: Quote Type, Quote Status Sorting: Customer …" at bounding box center [234, 32] width 433 height 14
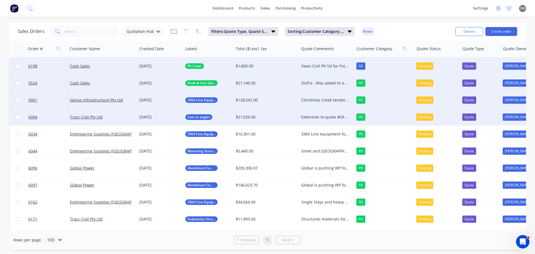
click at [323, 117] on div "Extension to quote #5980 for Wagin Still in evaluation 07/08. AM chasing weekly…" at bounding box center [325, 117] width 48 height 6
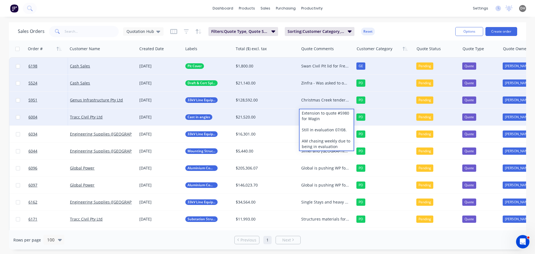
click at [385, 31] on div "Sales Orders Quotation Hub Filters: Quote Type, Quote Status Sorting: Customer …" at bounding box center [234, 32] width 433 height 14
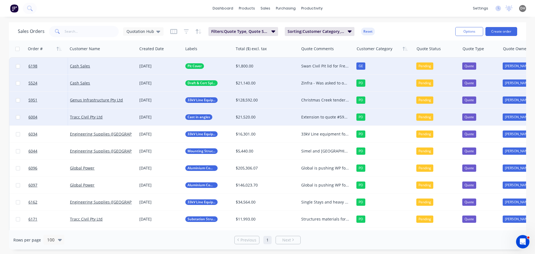
click at [327, 116] on div "Extension to quote #5980 for Wagin Still in evaluation 07/08. AM chasing weekly…" at bounding box center [325, 117] width 48 height 6
click at [321, 100] on div "Christmas Creek tendered items. Feedback received that the pricing was competit…" at bounding box center [325, 100] width 48 height 6
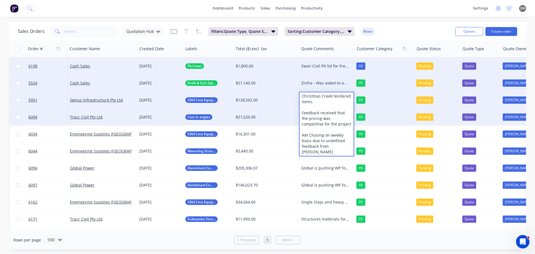
click at [403, 29] on div "Sales Orders Quotation Hub Filters: Quote Type, Quote Status Sorting: Customer …" at bounding box center [234, 32] width 433 height 14
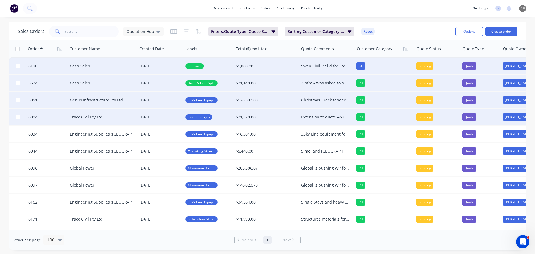
click at [324, 119] on div "Extension to quote #5980 for Wagin Still in evaluation 07/08. AM chasing weekly…" at bounding box center [325, 117] width 48 height 6
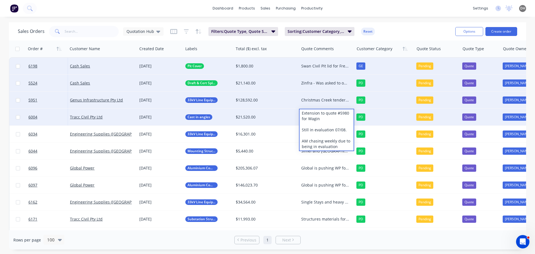
click at [413, 25] on div "Sales Orders Quotation Hub Filters: Quote Type, Quote Status Sorting: Customer …" at bounding box center [234, 32] width 433 height 14
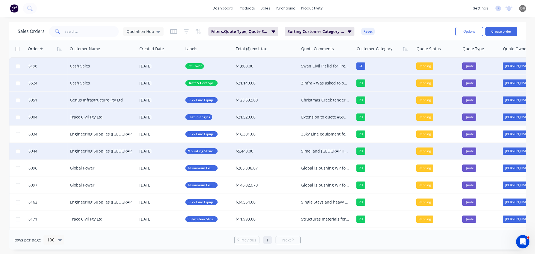
click at [323, 148] on div "Simel and [GEOGRAPHIC_DATA] Mounting Brackets. Chased 30/06 AM to requote most …" at bounding box center [326, 151] width 55 height 17
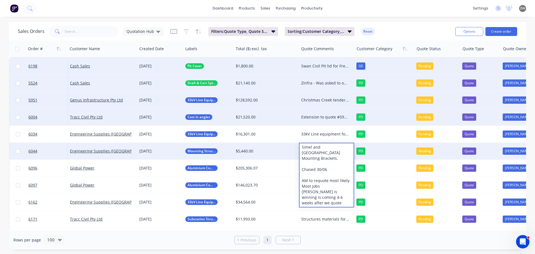
click at [323, 192] on div "Simel and [GEOGRAPHIC_DATA] Mounting Brackets. Chased 30/06 AM to requote most …" at bounding box center [326, 175] width 54 height 64
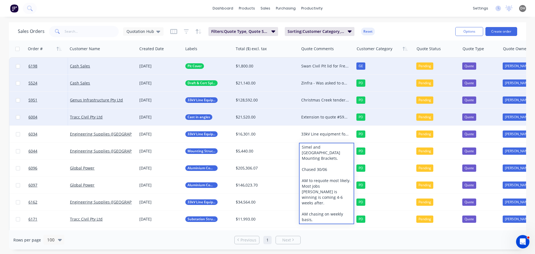
click at [412, 26] on div "Sales Orders Quotation Hub Filters: Quote Type, Quote Status Sorting: Customer …" at bounding box center [234, 32] width 433 height 14
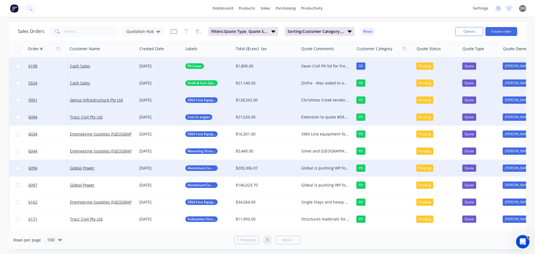
click at [318, 169] on div "Global is pushing WP for a decision on the job. PLP lead times are too long. Fa…" at bounding box center [325, 168] width 48 height 6
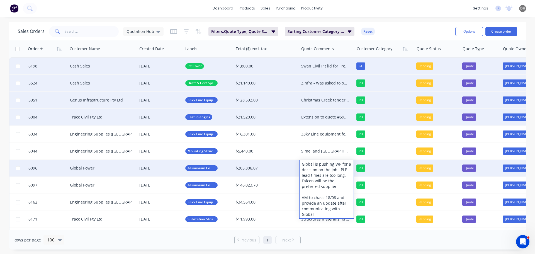
click at [407, 30] on div "Sales Orders Quotation Hub Filters: Quote Type, Quote Status Sorting: Customer …" at bounding box center [234, 32] width 433 height 14
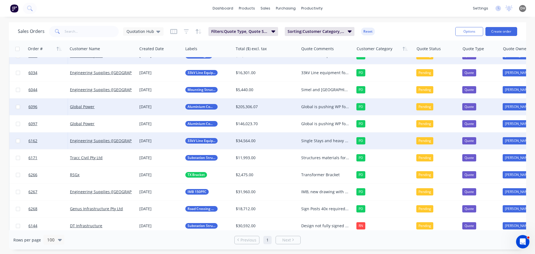
scroll to position [63, 0]
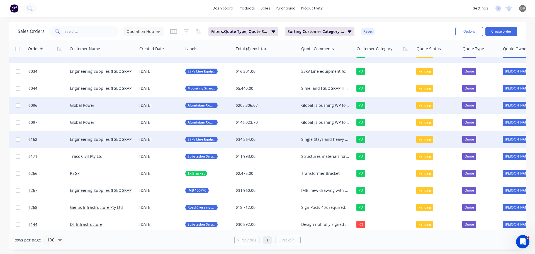
click at [317, 137] on div "Single Stays and heavy duty earth raisers chased 18/09, no reply chased 25/08" at bounding box center [325, 139] width 48 height 6
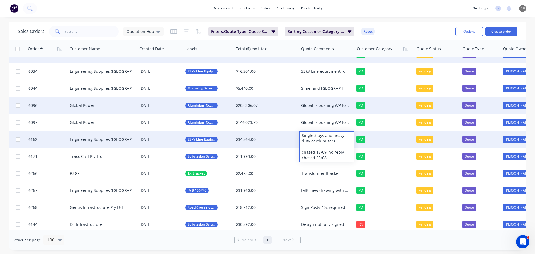
click at [401, 29] on div "Sales Orders Quotation Hub Filters: Quote Type, Quote Status Sorting: Customer …" at bounding box center [234, 32] width 433 height 14
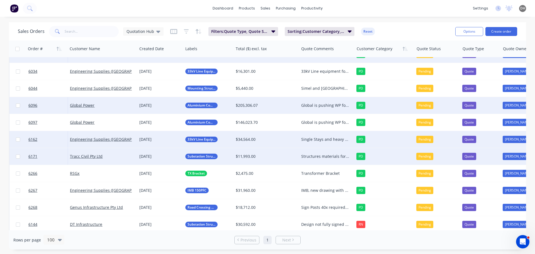
click at [320, 155] on div "Structures materials for 2x substation items for Yanchep substation Work still …" at bounding box center [325, 156] width 48 height 6
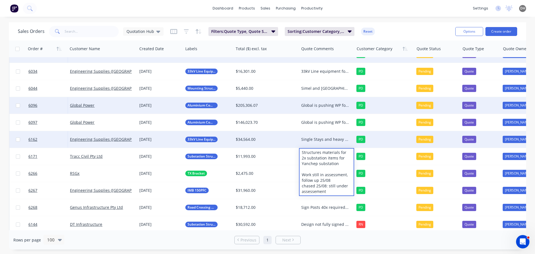
click at [382, 10] on div "dashboard products sales purchasing productivity dashboard products Product Cat…" at bounding box center [267, 8] width 535 height 17
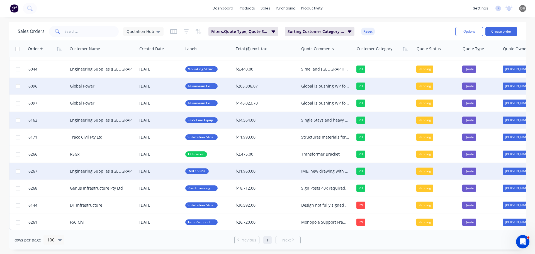
scroll to position [85, 0]
click at [326, 168] on div "IMB, new drawing with outside welding only. Christmas Creek job for Genus, [PER…" at bounding box center [325, 171] width 48 height 6
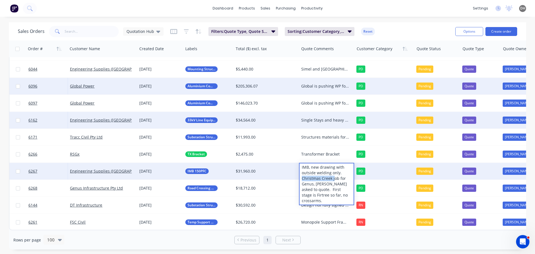
drag, startPoint x: 333, startPoint y: 175, endPoint x: 301, endPoint y: 177, distance: 31.5
click at [301, 177] on div "IMB, new drawing with outside welding only. Christmas Creek job for Genus, [PER…" at bounding box center [326, 183] width 54 height 41
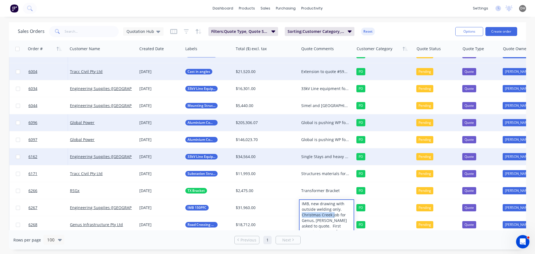
scroll to position [56, 0]
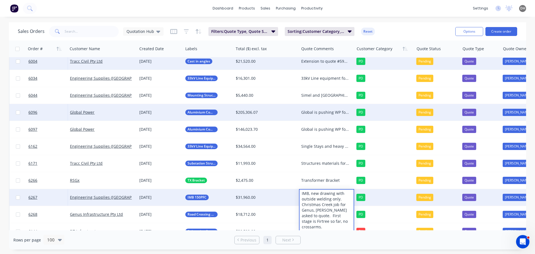
click at [336, 210] on div "IMB, new drawing with outside welding only. Christmas Creek job for Genus, [PER…" at bounding box center [326, 209] width 54 height 41
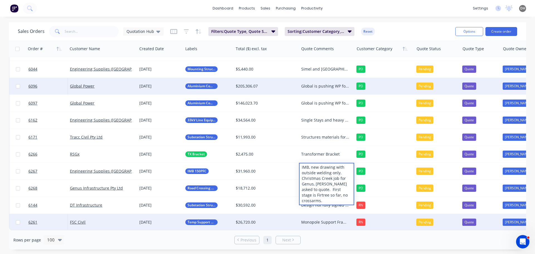
scroll to position [85, 0]
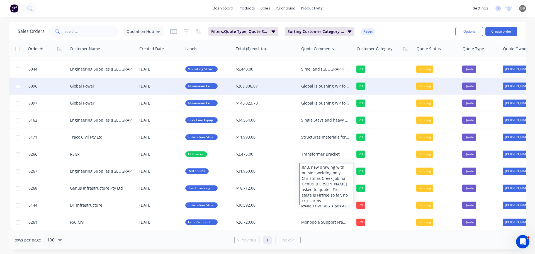
click at [400, 29] on div "Sales Orders Quotation Hub Filters: Quote Type, Quote Status Sorting: Customer …" at bounding box center [234, 32] width 433 height 14
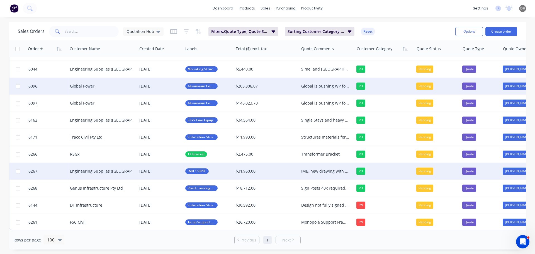
click at [324, 168] on div "IMB, new drawing with outside welding only. Christmas Creek job for Genus, [PER…" at bounding box center [325, 171] width 48 height 6
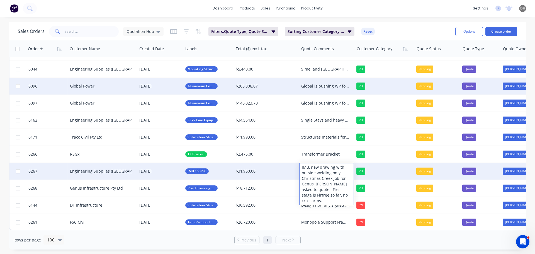
click at [414, 27] on div "Sales Orders Quotation Hub Filters: Quote Type, Quote Status Sorting: Customer …" at bounding box center [234, 32] width 433 height 14
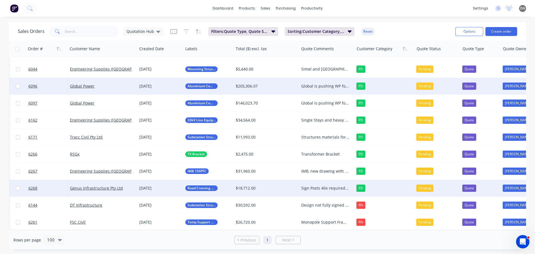
click at [326, 188] on div "Sign Posts 40x required [DATE] remainder to follow" at bounding box center [325, 188] width 48 height 6
drag, startPoint x: 349, startPoint y: 192, endPoint x: 301, endPoint y: 187, distance: 48.4
click at [301, 187] on div "Sign Posts 40x required [DATE] remainder to follow" at bounding box center [326, 189] width 54 height 19
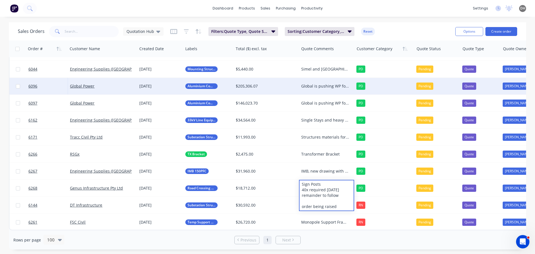
click at [396, 33] on div "Sales Orders Quotation Hub Filters: Quote Type, Quote Status Sorting: Customer …" at bounding box center [234, 32] width 433 height 14
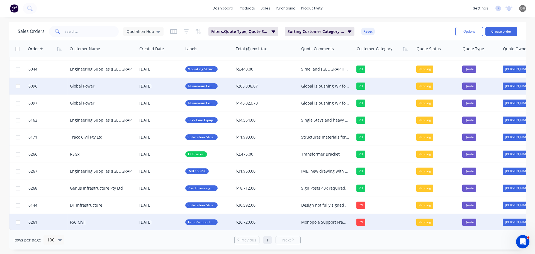
click at [321, 219] on div "Monopole Support Frames and Anchor Augers" at bounding box center [325, 222] width 48 height 6
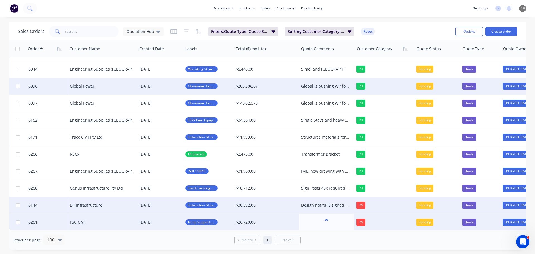
click at [326, 199] on div "Design not fully signed off on, pricing was requested to get a jump start, but …" at bounding box center [326, 205] width 55 height 17
click at [321, 197] on div "Design not fully signed off on, pricing was requested to get a jump start, but …" at bounding box center [326, 205] width 55 height 17
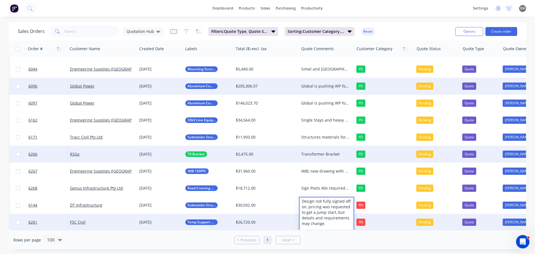
click at [316, 152] on div "Transformer Bracket" at bounding box center [325, 154] width 48 height 6
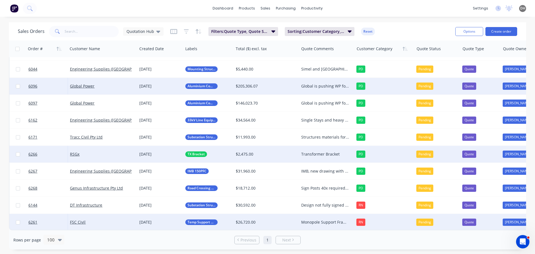
click at [316, 152] on div "Transformer Bracket" at bounding box center [325, 154] width 48 height 6
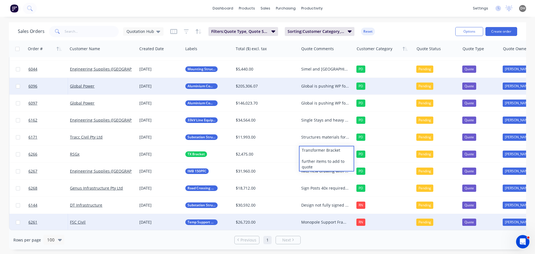
click at [402, 25] on div "Sales Orders Quotation Hub Filters: Quote Type, Quote Status Sorting: Customer …" at bounding box center [234, 32] width 433 height 14
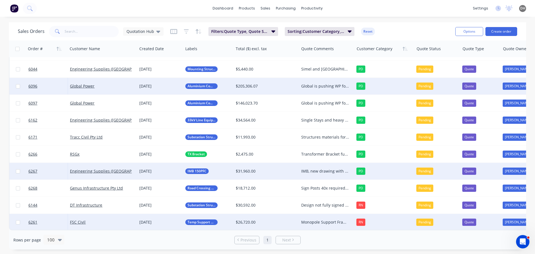
click at [324, 168] on div "IMB, new drawing with outside welding only. Christmas Creek job for Genus, [PER…" at bounding box center [325, 171] width 48 height 6
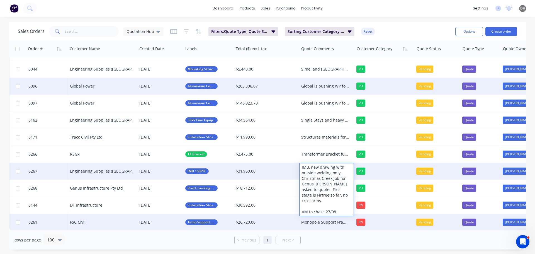
click at [393, 21] on div "dashboard products sales purchasing productivity dashboard products Product Cat…" at bounding box center [267, 127] width 535 height 254
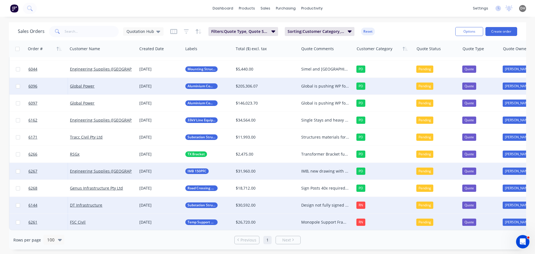
click at [323, 203] on div "Design not fully signed off on, pricing was requested to get a jump start, but …" at bounding box center [325, 205] width 48 height 6
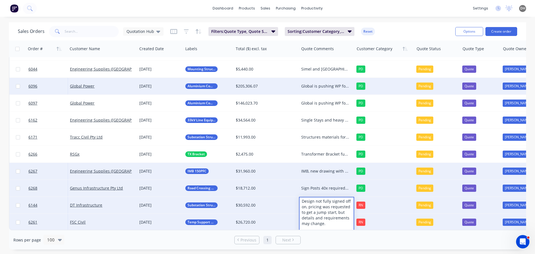
click at [324, 185] on div "Sign Posts 40x required [DATE] remainder to follow order being raised" at bounding box center [325, 188] width 48 height 6
click at [323, 185] on div "Sign Posts 40x required [DATE] remainder to follow order being raised" at bounding box center [325, 188] width 48 height 6
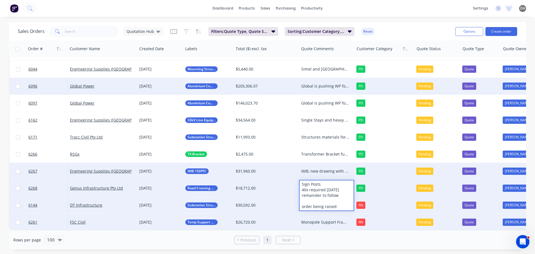
click at [409, 27] on div "Sales Orders Quotation Hub Filters: Quote Type, Quote Status Sorting: Customer …" at bounding box center [234, 32] width 433 height 14
click at [317, 199] on div "Design not fully signed off on, pricing was requested to get a jump start, but …" at bounding box center [326, 205] width 55 height 17
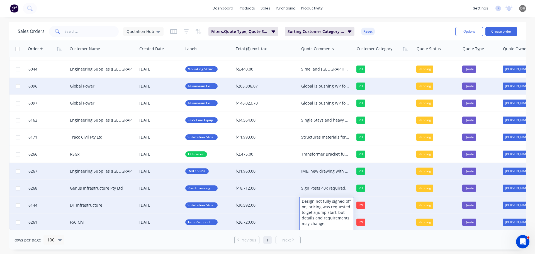
click at [332, 218] on div "Design not fully signed off on, pricing was requested to get a jump start, but …" at bounding box center [326, 223] width 54 height 52
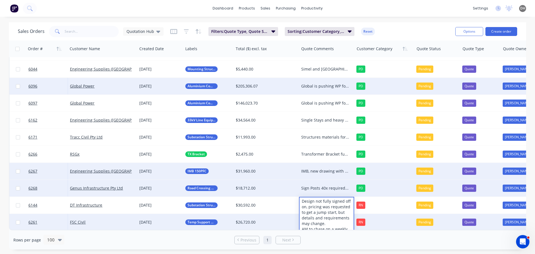
click at [405, 34] on div "Sales Orders Quotation Hub Filters: Quote Type, Quote Status Sorting: Customer …" at bounding box center [234, 32] width 433 height 14
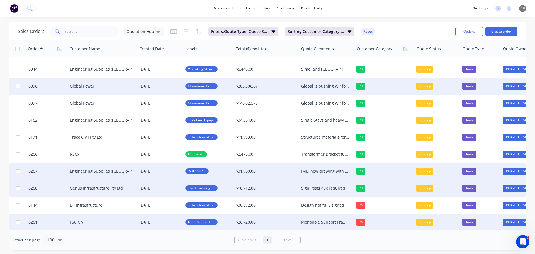
click at [323, 219] on div "Monopole Support Frames and Anchor Augers" at bounding box center [325, 222] width 48 height 6
click at [292, 28] on div "Purchase Orders" at bounding box center [304, 26] width 30 height 5
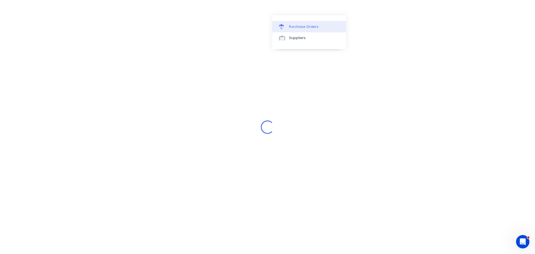
click at [292, 28] on div "Purchase Orders" at bounding box center [304, 26] width 30 height 5
